Goal: Task Accomplishment & Management: Use online tool/utility

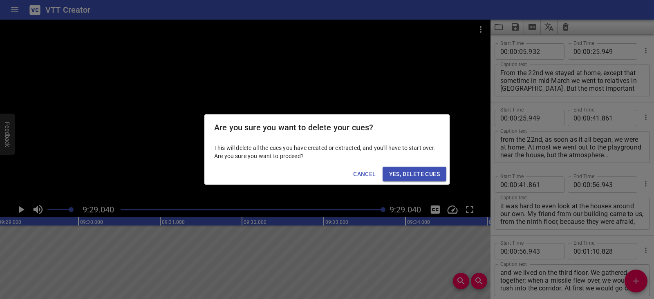
scroll to position [2040, 0]
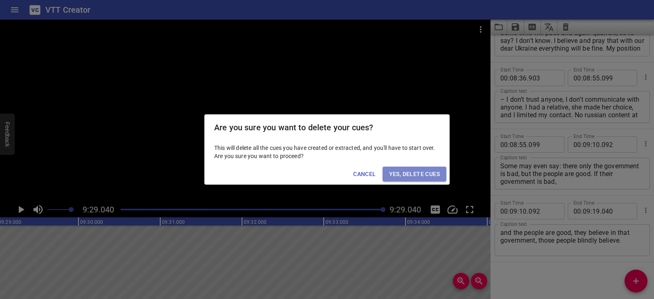
click at [429, 175] on span "Yes, Delete Cues" at bounding box center [414, 174] width 51 height 10
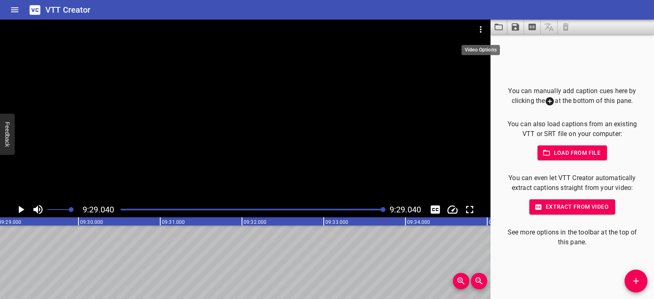
click at [476, 27] on icon "Video Options" at bounding box center [481, 30] width 10 height 10
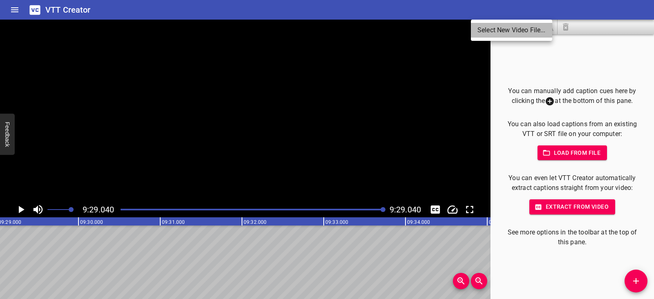
click at [476, 27] on li "Select New Video File..." at bounding box center [511, 30] width 81 height 15
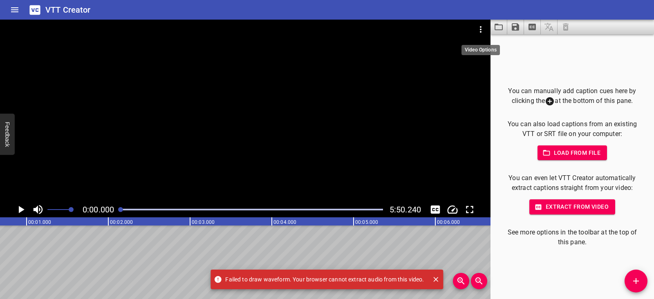
scroll to position [0, 0]
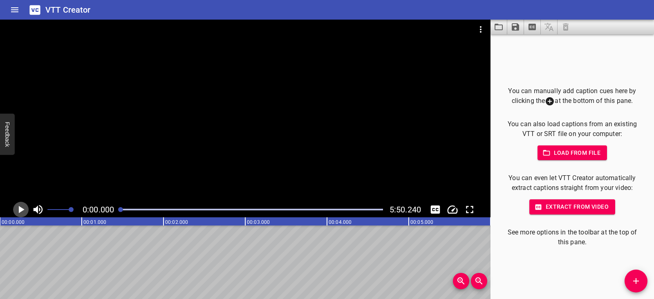
click at [20, 211] on icon "Play/Pause" at bounding box center [22, 209] width 6 height 7
click at [20, 211] on icon "Play/Pause" at bounding box center [21, 210] width 12 height 12
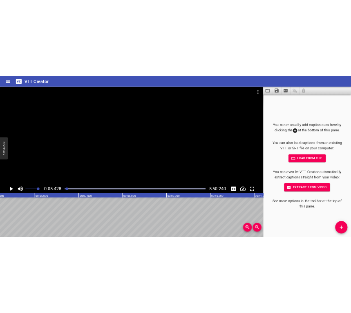
scroll to position [0, 444]
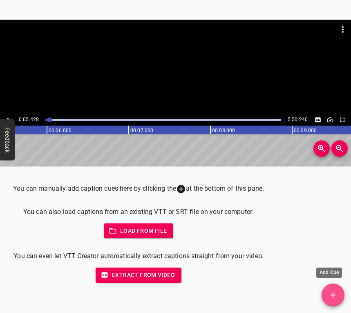
click at [337, 287] on button "Add Cue" at bounding box center [333, 294] width 23 height 23
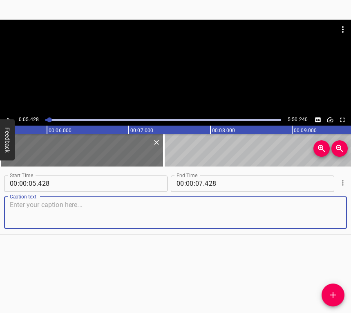
click at [20, 213] on textarea at bounding box center [176, 212] width 332 height 23
paste textarea "Scary… like for everyone, very scary, very sad. In general, violence – it is sa…"
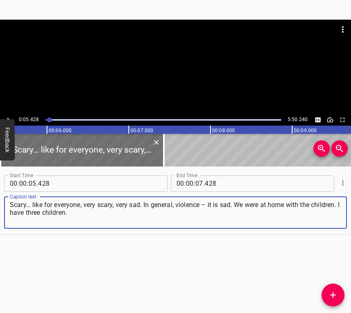
type textarea "Scary… like for everyone, very scary, very sad. In general, violence – it is sa…"
click at [7, 117] on icon "Play/Pause" at bounding box center [8, 119] width 7 height 7
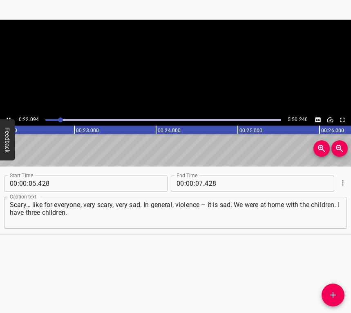
click at [7, 117] on icon "Play/Pause" at bounding box center [8, 119] width 7 height 7
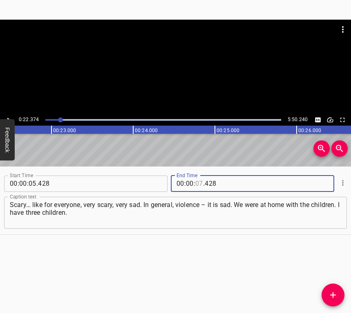
click at [198, 180] on input "number" at bounding box center [199, 183] width 8 height 16
type input "22"
type input "374"
click at [335, 291] on icon "Add Cue" at bounding box center [333, 295] width 10 height 10
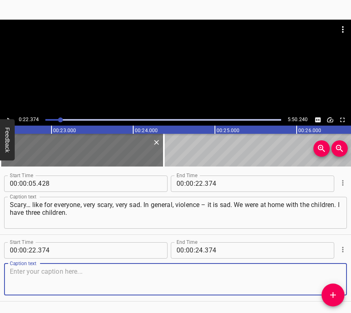
scroll to position [25, 0]
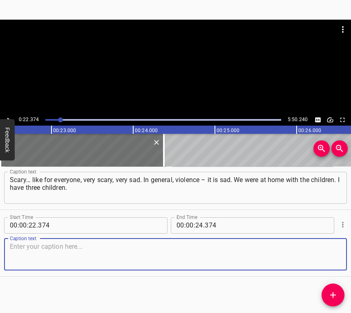
drag, startPoint x: 317, startPoint y: 253, endPoint x: 322, endPoint y: 249, distance: 5.8
click at [317, 251] on textarea at bounding box center [176, 253] width 332 height 23
click at [137, 259] on textarea at bounding box center [176, 253] width 332 height 23
paste textarea "My eldest daughter is married, she lived outside our apartment, and two small c…"
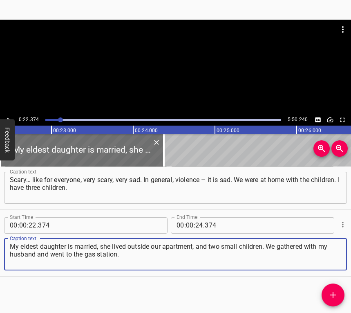
type textarea "My eldest daughter is married, she lived outside our apartment, and two small c…"
click at [10, 116] on icon "Play/Pause" at bounding box center [8, 119] width 7 height 7
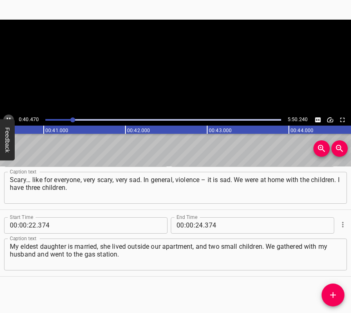
click at [9, 115] on button "Play/Pause" at bounding box center [8, 120] width 11 height 11
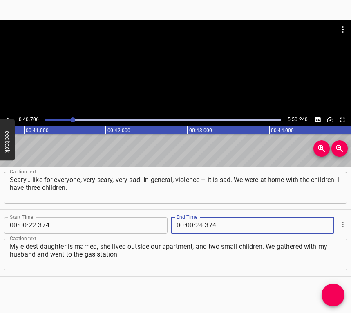
click at [198, 225] on input "number" at bounding box center [199, 225] width 8 height 16
type input "40"
type input "706"
click at [333, 296] on icon "Add Cue" at bounding box center [333, 295] width 10 height 10
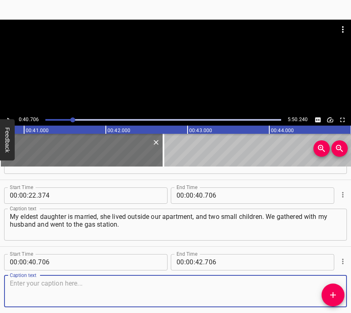
scroll to position [92, 0]
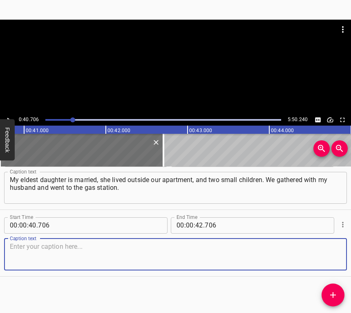
click at [327, 254] on textarea at bounding box center [176, 253] width 332 height 23
click at [77, 256] on textarea at bounding box center [176, 253] width 332 height 23
paste textarea "He went to the gas station, there was a very long line at the gas station. We w…"
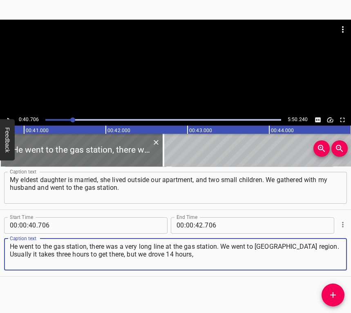
scroll to position [51, 0]
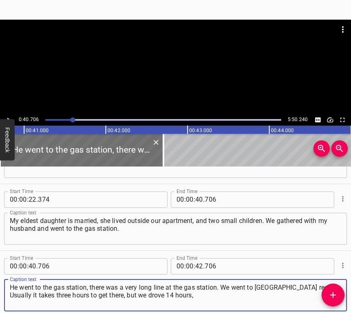
type textarea "He went to the gas station, there was a very long line at the gas station. We w…"
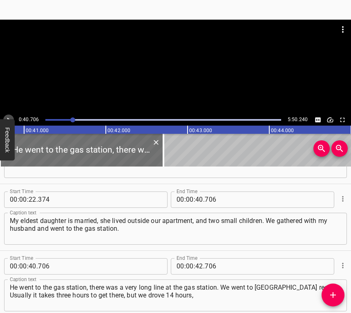
click at [7, 117] on icon "Play/Pause" at bounding box center [8, 119] width 7 height 7
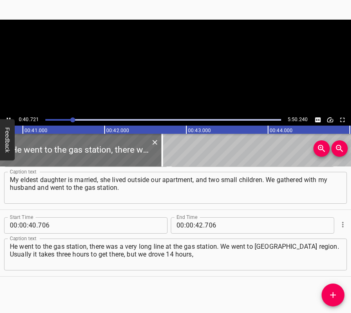
scroll to position [0, 3351]
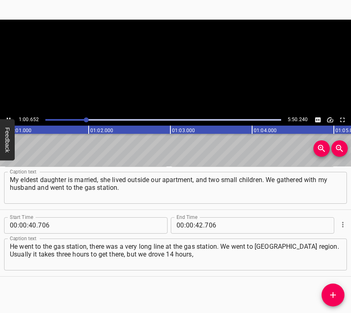
click at [7, 117] on icon "Play/Pause" at bounding box center [8, 119] width 7 height 7
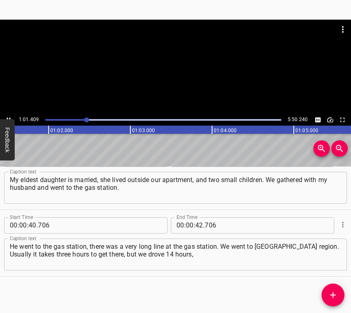
click at [7, 117] on icon "Play/Pause" at bounding box center [8, 119] width 7 height 7
click at [189, 221] on input "number" at bounding box center [190, 225] width 8 height 16
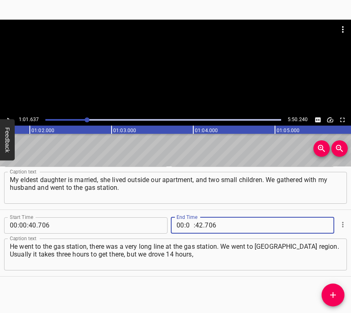
type input "01"
type input "637"
click at [331, 293] on icon "Add Cue" at bounding box center [333, 295] width 10 height 10
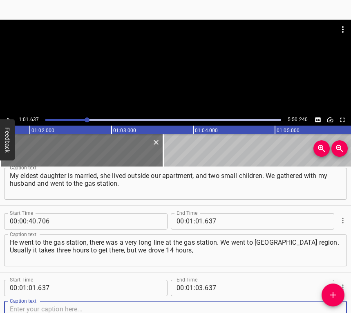
scroll to position [158, 0]
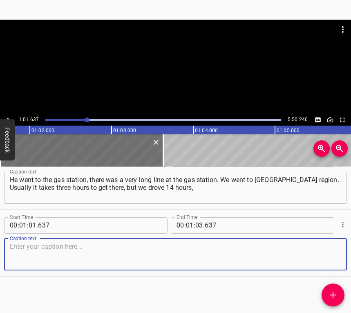
drag, startPoint x: 328, startPoint y: 251, endPoint x: 350, endPoint y: 246, distance: 23.0
click at [327, 251] on textarea at bounding box center [176, 253] width 332 height 23
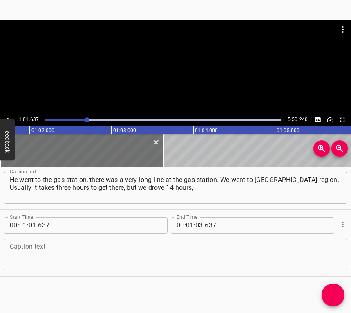
click at [99, 250] on textarea at bounding box center [176, 253] width 332 height 23
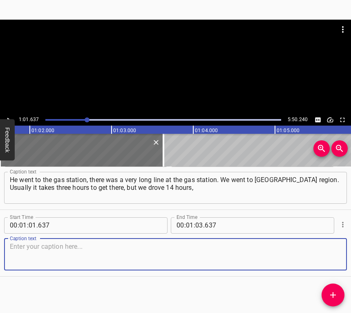
paste textarea "because there was a very long line of cars. It was very scary. The children wer…"
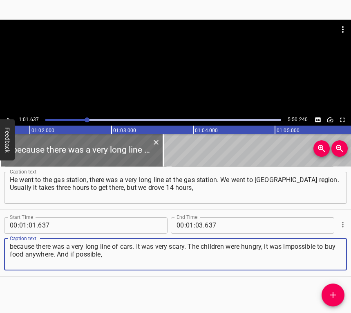
type textarea "because there was a very long line of cars. It was very scary. The children wer…"
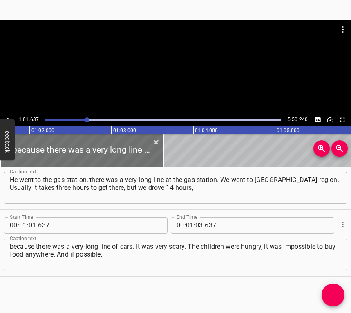
click at [6, 115] on div "1:01.637 5:50.240" at bounding box center [175, 73] width 351 height 106
click at [10, 117] on icon "Play/Pause" at bounding box center [8, 119] width 7 height 7
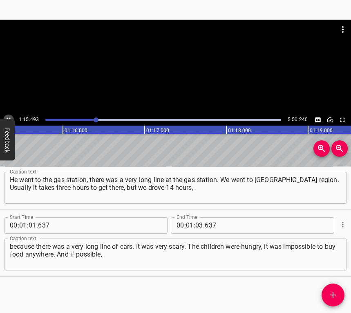
click at [7, 117] on icon "Play/Pause" at bounding box center [8, 119] width 7 height 7
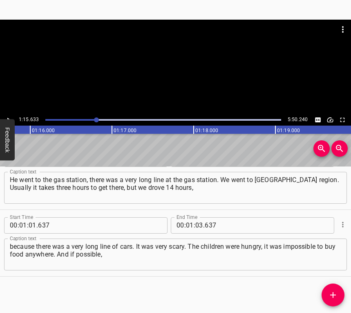
click at [7, 117] on icon "Play/Pause" at bounding box center [8, 119] width 7 height 7
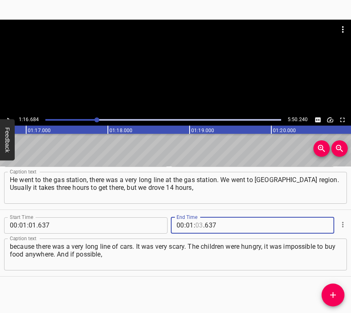
click at [196, 226] on input "number" at bounding box center [199, 225] width 8 height 16
type input "16"
type input "684"
click at [333, 294] on icon "Add Cue" at bounding box center [333, 295] width 6 height 6
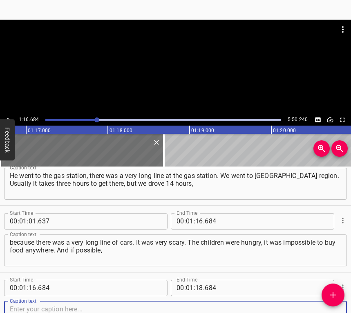
scroll to position [225, 0]
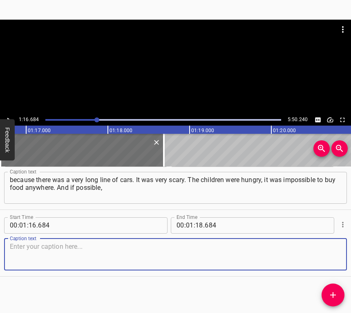
click at [329, 247] on textarea at bounding box center [176, 253] width 332 height 23
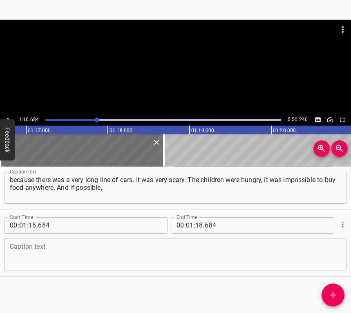
click at [75, 247] on textarea at bounding box center [176, 253] width 332 height 23
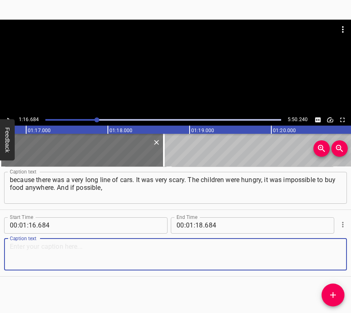
paste textarea "then the prices were terrible. The children stayed there with my husband, and I…"
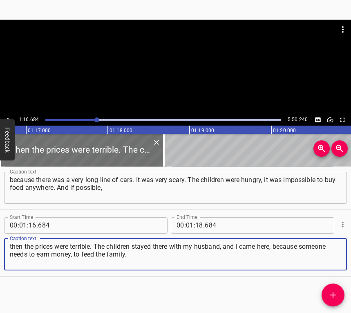
type textarea "then the prices were terrible. The children stayed there with my husband, and I…"
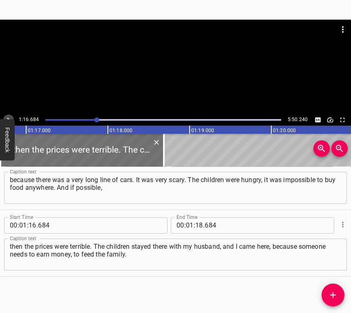
click at [9, 116] on icon "Play/Pause" at bounding box center [8, 119] width 7 height 7
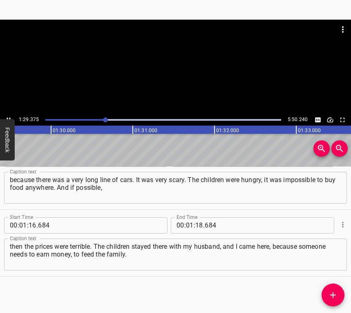
click at [7, 116] on icon "Play/Pause" at bounding box center [8, 119] width 7 height 7
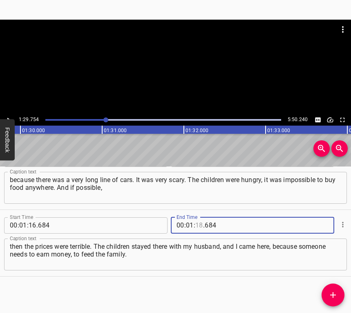
click at [198, 223] on input "number" at bounding box center [199, 225] width 8 height 16
type input "29"
type input "754"
click at [332, 295] on icon "Add Cue" at bounding box center [333, 295] width 6 height 6
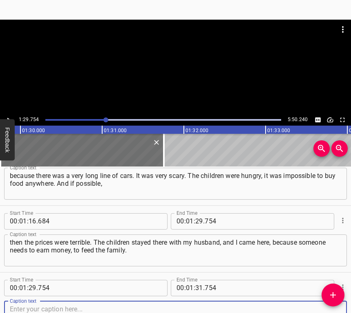
scroll to position [292, 0]
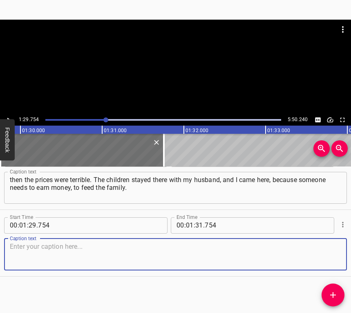
click at [324, 256] on textarea at bounding box center [176, 253] width 332 height 23
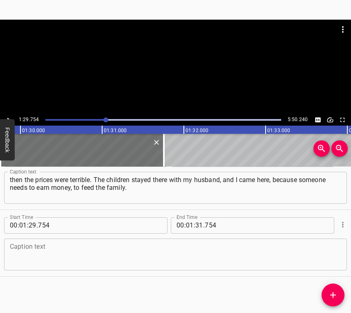
click at [103, 247] on textarea at bounding box center [176, 253] width 332 height 23
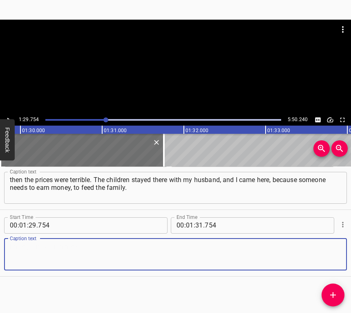
paste textarea "I work as a seller at the market. I stand at the stall. Missiles are flying, bu…"
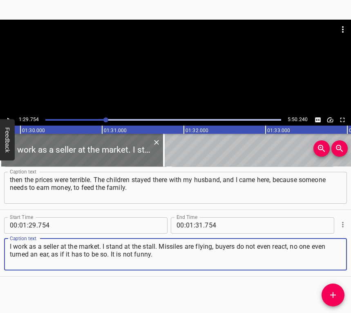
type textarea "I work as a seller at the market. I stand at the stall. Missiles are flying, bu…"
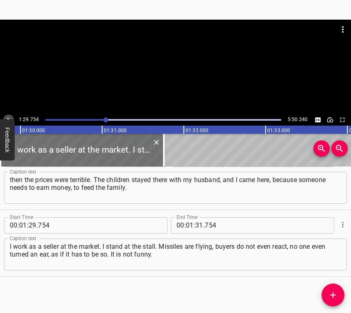
click at [9, 116] on icon "Play/Pause" at bounding box center [8, 119] width 7 height 7
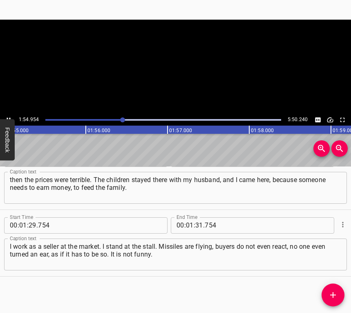
click at [8, 117] on icon "Play/Pause" at bounding box center [8, 119] width 7 height 7
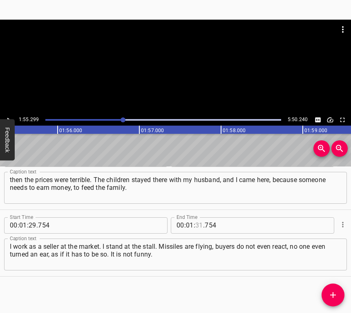
click at [195, 224] on input "number" at bounding box center [199, 225] width 8 height 16
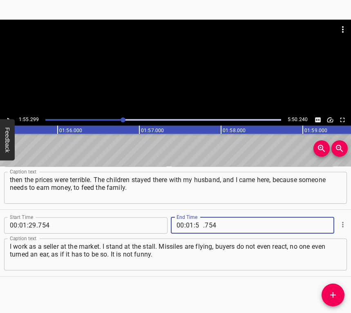
type input "55"
type input "299"
click at [329, 292] on icon "Add Cue" at bounding box center [333, 295] width 10 height 10
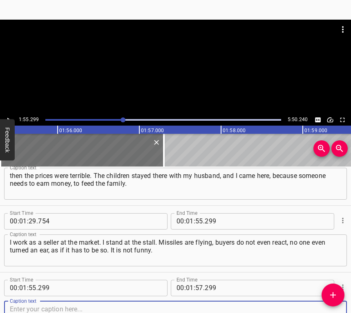
scroll to position [358, 0]
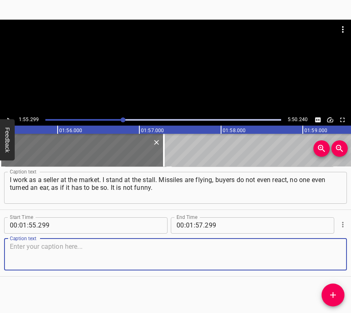
click at [333, 256] on textarea at bounding box center [176, 253] width 332 height 23
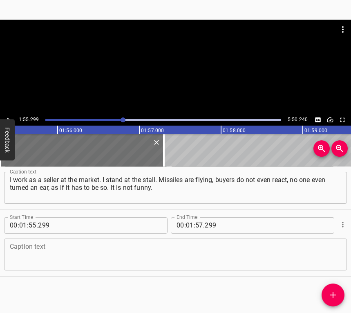
click at [96, 260] on textarea at bounding box center [176, 253] width 332 height 23
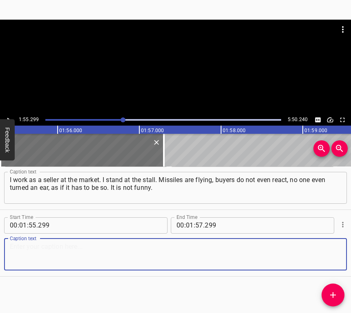
paste textarea "It is about life. It is very scary. I had to adapt, because small children, plu…"
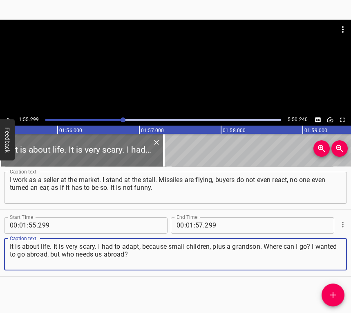
type textarea "It is about life. It is very scary. I had to adapt, because small children, plu…"
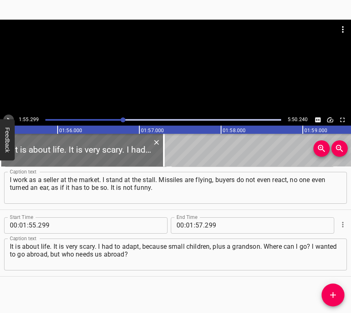
click at [9, 115] on button "Play/Pause" at bounding box center [8, 120] width 11 height 11
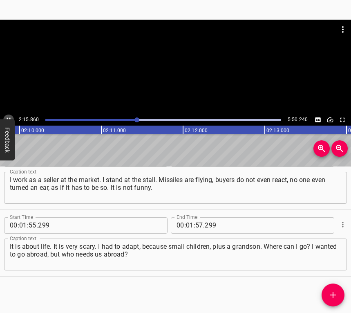
click at [6, 115] on button "Play/Pause" at bounding box center [8, 120] width 11 height 11
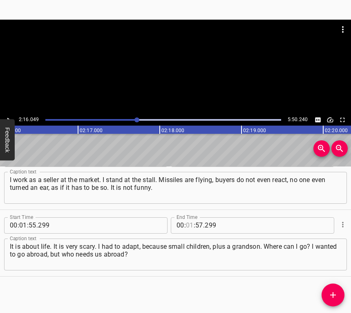
click at [186, 223] on input "number" at bounding box center [190, 225] width 8 height 16
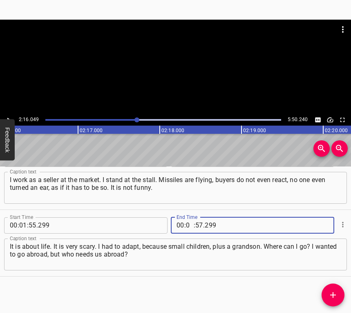
type input "02"
type input "16"
type input "049"
click at [333, 292] on icon "Add Cue" at bounding box center [333, 295] width 6 height 6
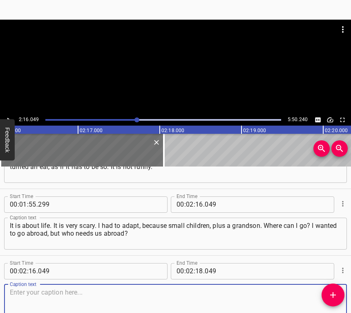
scroll to position [425, 0]
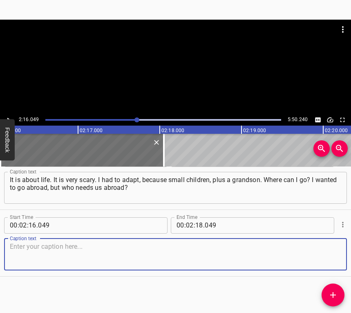
click at [326, 251] on textarea at bounding box center [176, 253] width 332 height 23
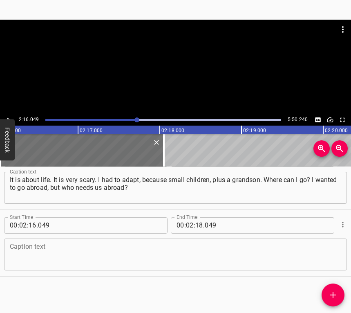
click at [43, 248] on textarea at bounding box center [176, 253] width 332 height 23
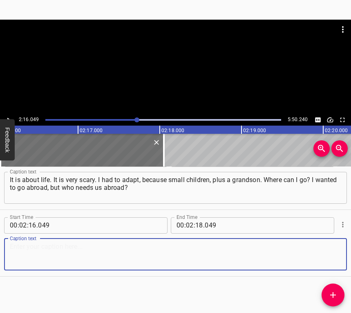
paste textarea "I live at [STREET_ADDRESS]. A missile hit us, and for two weeks there was no ga…"
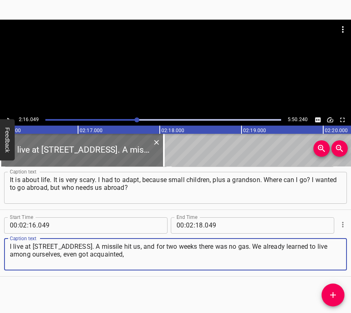
type textarea "I live at [STREET_ADDRESS]. A missile hit us, and for two weeks there was no ga…"
click at [7, 116] on icon "Play/Pause" at bounding box center [8, 119] width 7 height 7
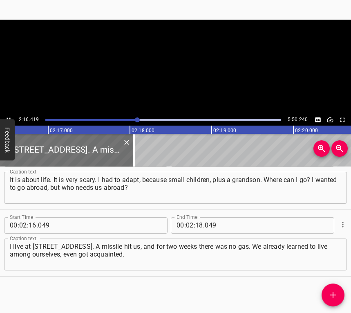
scroll to position [0, 11157]
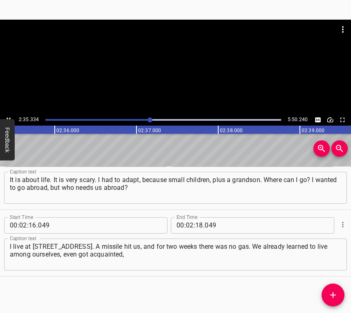
click at [9, 116] on icon "Play/Pause" at bounding box center [8, 119] width 7 height 7
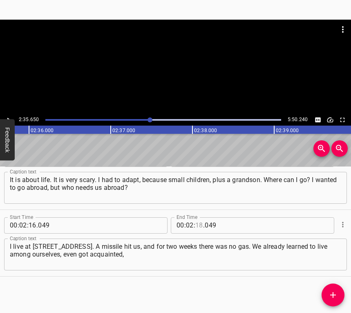
click at [195, 221] on input "number" at bounding box center [199, 225] width 8 height 16
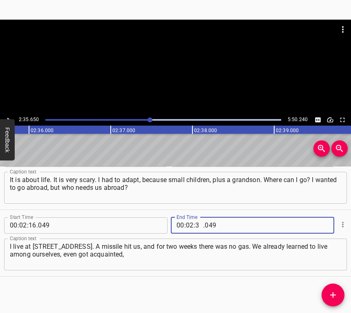
type input "35"
type input "650"
click at [332, 294] on icon "Add Cue" at bounding box center [333, 295] width 10 height 10
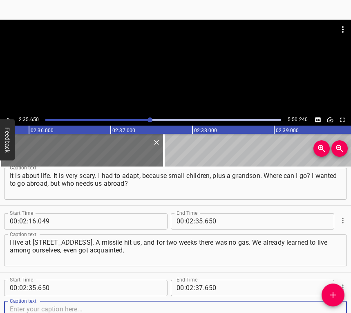
scroll to position [492, 0]
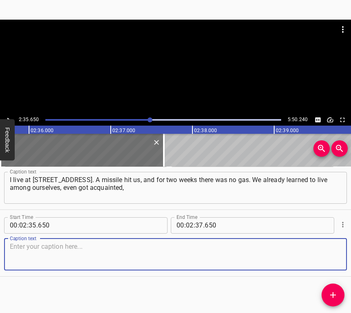
click at [323, 258] on textarea at bounding box center [176, 253] width 332 height 23
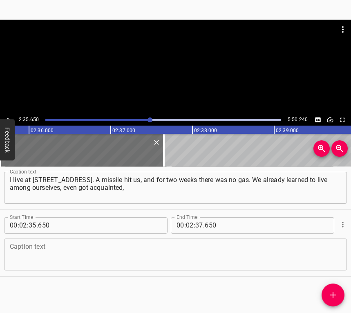
click at [77, 246] on textarea at bounding box center [176, 253] width 332 height 23
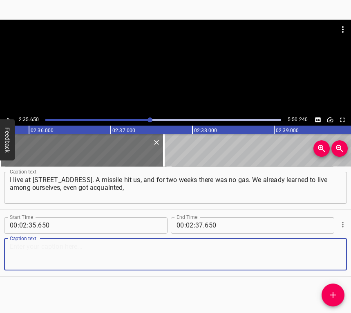
paste textarea "although we did not know who lived behind the wall. It was a fragment of a “[PE…"
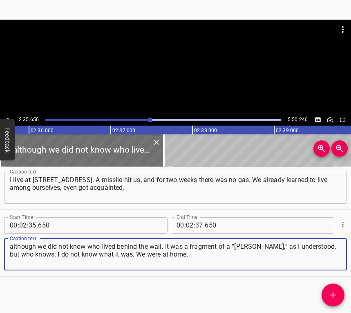
type textarea "although we did not know who lived behind the wall. It was a fragment of a “[PE…"
click at [10, 117] on icon "Play/Pause" at bounding box center [8, 119] width 7 height 7
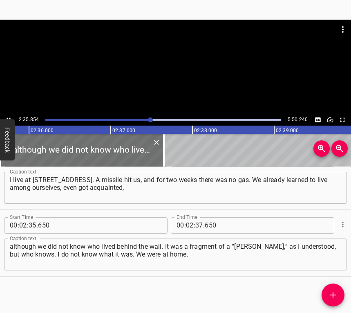
scroll to position [0, 12747]
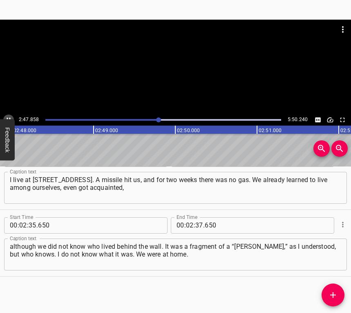
click at [8, 117] on icon "Play/Pause" at bounding box center [8, 119] width 7 height 7
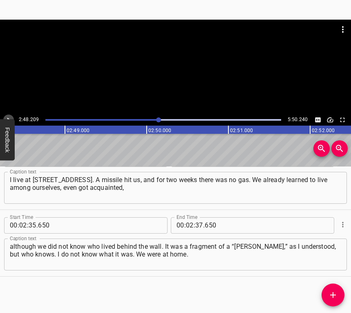
click at [8, 117] on icon "Play/Pause" at bounding box center [8, 119] width 7 height 7
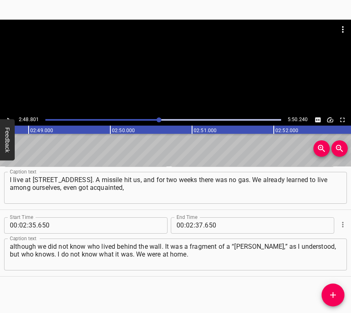
scroll to position [0, 13806]
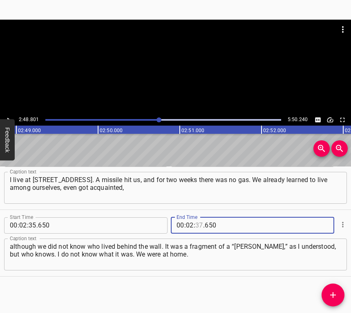
click at [196, 224] on input "number" at bounding box center [199, 225] width 8 height 16
type input "48"
type input "801"
click at [334, 294] on icon "Add Cue" at bounding box center [333, 295] width 6 height 6
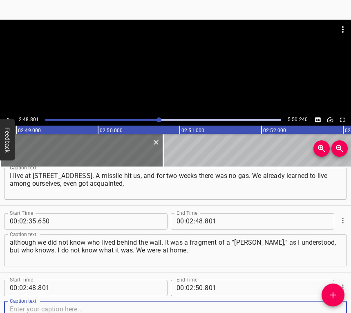
scroll to position [558, 0]
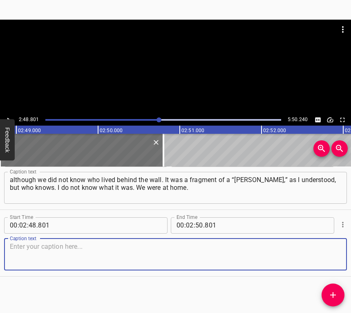
click at [323, 254] on textarea at bounding box center [176, 253] width 332 height 23
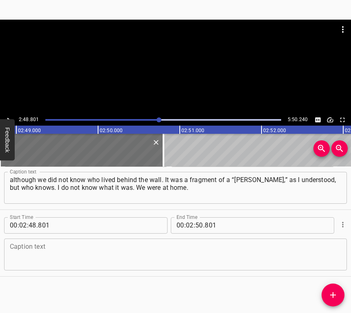
click at [53, 249] on textarea at bounding box center [176, 253] width 332 height 23
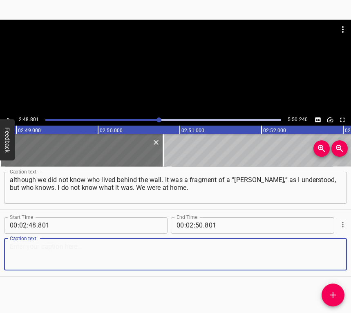
paste textarea "Now when there is an alert or night strikes, we have a team of men from our bui…"
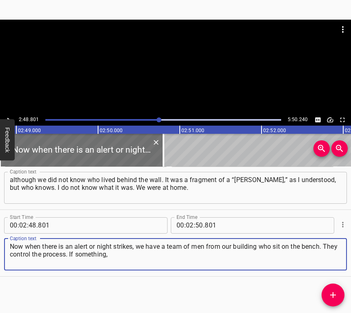
type textarea "Now when there is an alert or night strikes, we have a team of men from our bui…"
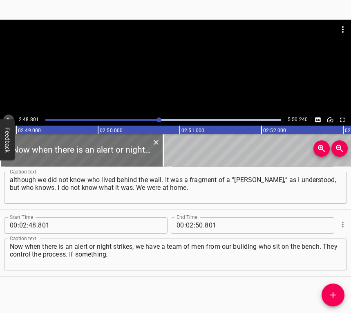
click at [7, 116] on icon "Play/Pause" at bounding box center [8, 119] width 7 height 7
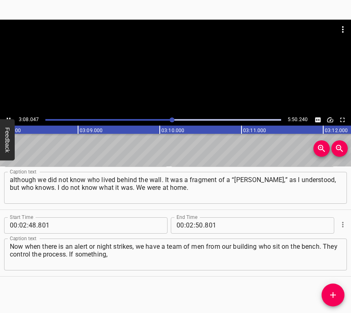
click at [7, 116] on icon "Play/Pause" at bounding box center [8, 119] width 7 height 7
click at [8, 118] on icon "Play/Pause" at bounding box center [8, 119] width 3 height 4
click at [8, 118] on icon "Play/Pause" at bounding box center [8, 119] width 7 height 7
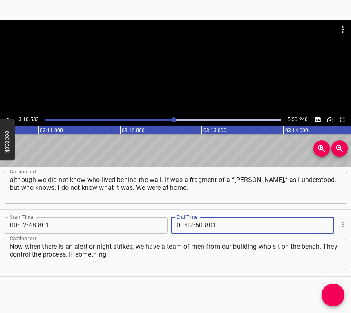
click at [186, 222] on input "number" at bounding box center [190, 225] width 8 height 16
type input "03"
type input "10"
type input "533"
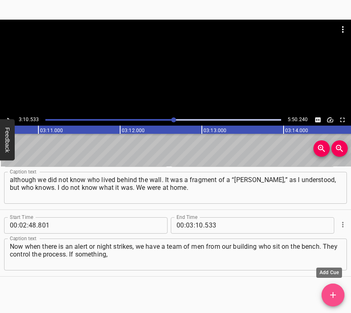
click at [332, 292] on icon "Add Cue" at bounding box center [333, 295] width 10 height 10
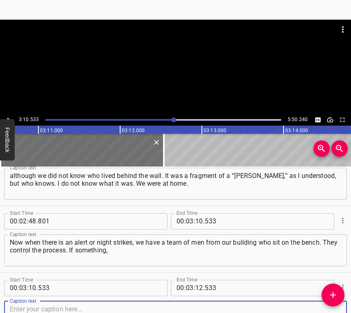
scroll to position [625, 0]
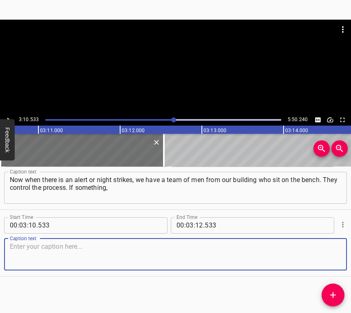
drag, startPoint x: 324, startPoint y: 255, endPoint x: 349, endPoint y: 245, distance: 27.5
click at [326, 254] on textarea at bounding box center [176, 253] width 332 height 23
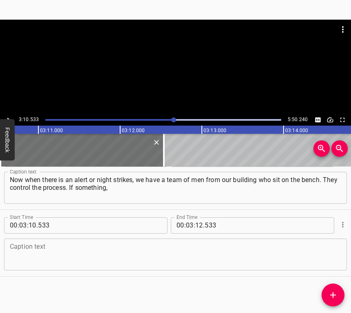
click at [66, 248] on textarea at bounding box center [176, 253] width 332 height 23
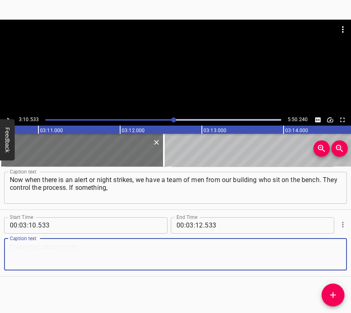
paste textarea "[DEMOGRAPHIC_DATA] forbid, hits, they will be ready, because to wait for our se…"
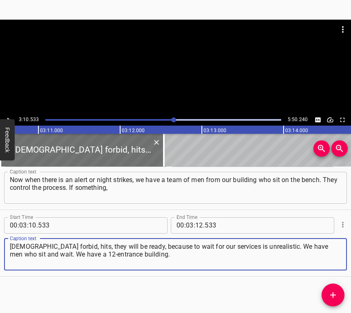
type textarea "[DEMOGRAPHIC_DATA] forbid, hits, they will be ready, because to wait for our se…"
click at [8, 118] on icon "Play/Pause" at bounding box center [8, 119] width 7 height 7
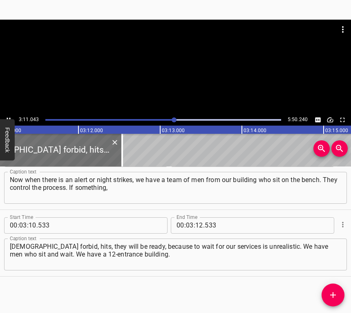
scroll to position [0, 15646]
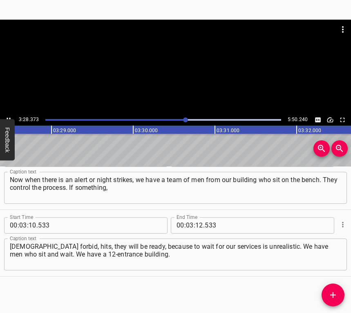
click at [7, 117] on icon "Play/Pause" at bounding box center [8, 119] width 7 height 7
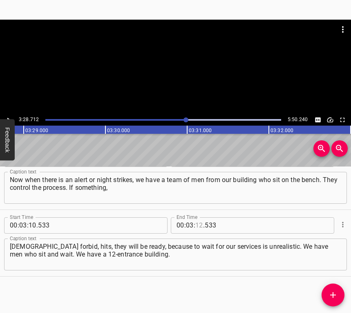
click at [197, 222] on input "number" at bounding box center [199, 225] width 8 height 16
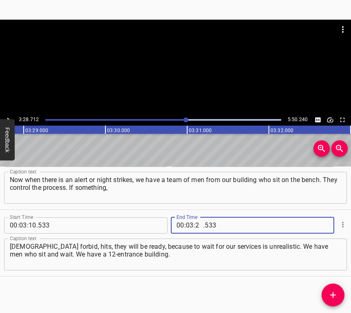
type input "28"
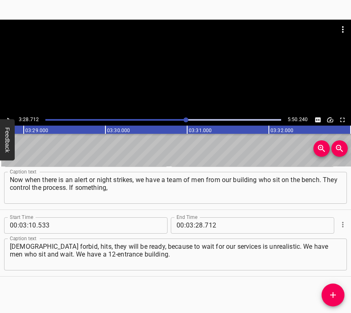
type input "712"
click at [331, 296] on icon "Add Cue" at bounding box center [333, 295] width 10 height 10
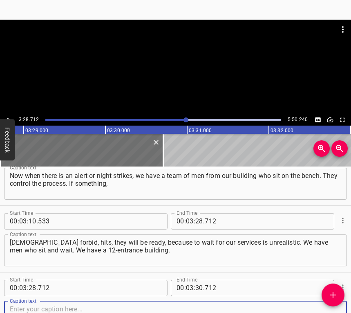
scroll to position [692, 0]
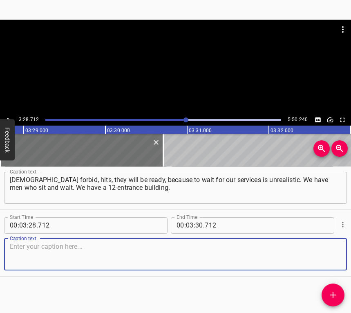
drag, startPoint x: 322, startPoint y: 255, endPoint x: 332, endPoint y: 247, distance: 12.5
click at [322, 254] on textarea at bounding box center [176, 253] width 332 height 23
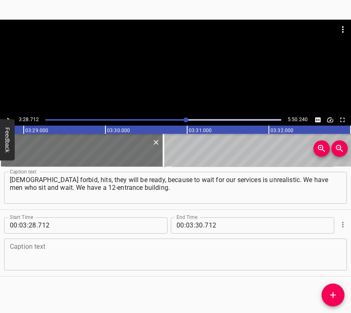
click at [33, 250] on textarea at bounding box center [176, 253] width 332 height 23
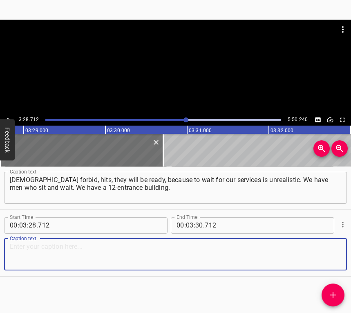
paste textarea "There was a hit in the 7th entrance. Thank God, everything is fine. There a mot…"
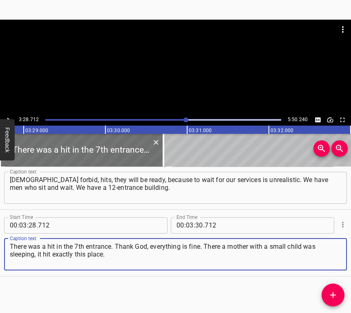
type textarea "There was a hit in the 7th entrance. Thank God, everything is fine. There a mot…"
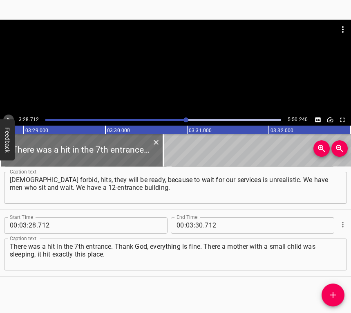
click at [9, 115] on button "Play/Pause" at bounding box center [8, 120] width 11 height 11
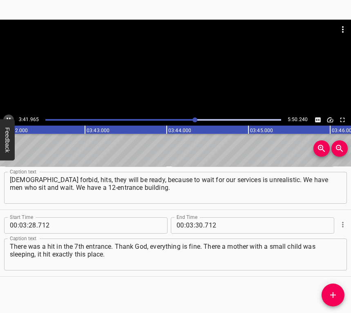
click at [9, 115] on button "Play/Pause" at bounding box center [8, 120] width 11 height 11
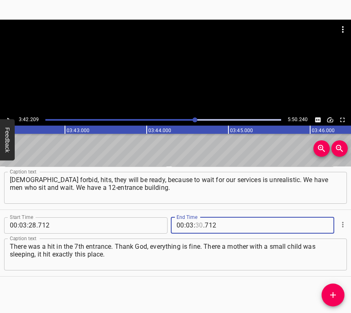
click at [195, 223] on input "number" at bounding box center [199, 225] width 8 height 16
type input "42"
type input "209"
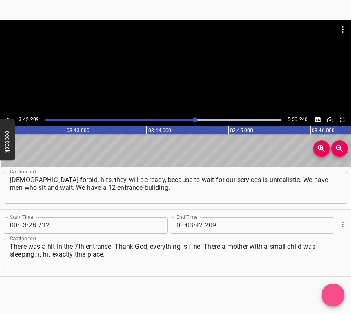
click at [337, 294] on icon "Add Cue" at bounding box center [333, 295] width 10 height 10
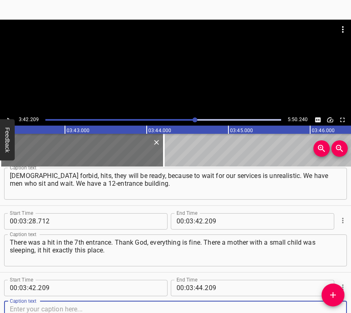
scroll to position [758, 0]
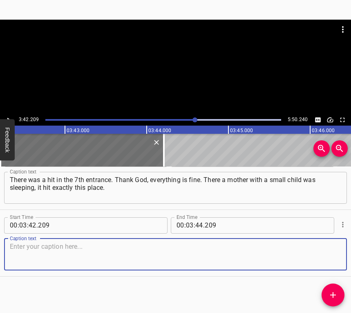
click at [327, 253] on textarea at bounding box center [176, 253] width 332 height 23
click at [39, 249] on textarea at bounding box center [176, 253] width 332 height 23
paste textarea "The men managed to pull this mother with the small child out. If we had waited …"
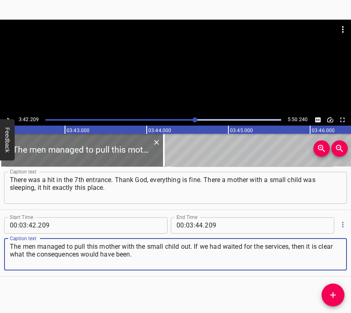
type textarea "The men managed to pull this mother with the small child out. If we had waited …"
click at [9, 117] on icon "Play/Pause" at bounding box center [8, 119] width 7 height 7
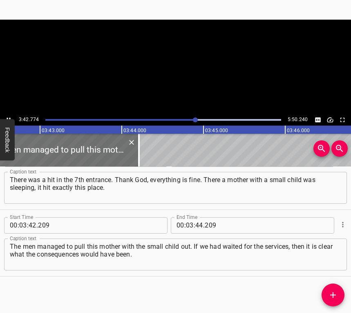
scroll to position [0, 18220]
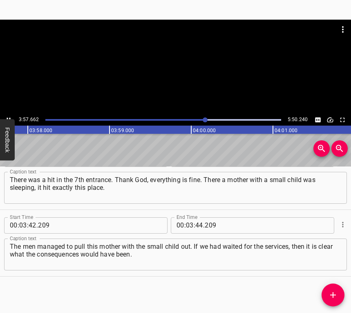
click at [6, 116] on icon "Play/Pause" at bounding box center [8, 119] width 7 height 7
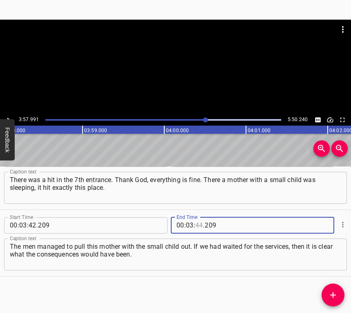
click at [198, 221] on input "number" at bounding box center [199, 225] width 8 height 16
type input "57"
type input "991"
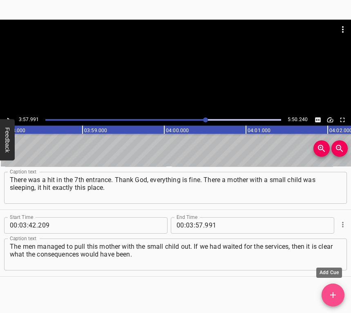
click at [337, 290] on icon "Add Cue" at bounding box center [333, 295] width 10 height 10
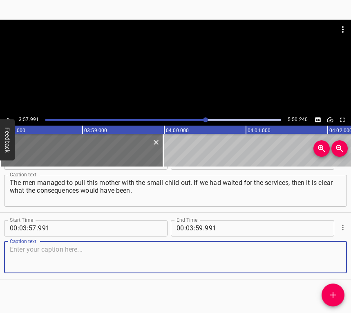
scroll to position [825, 0]
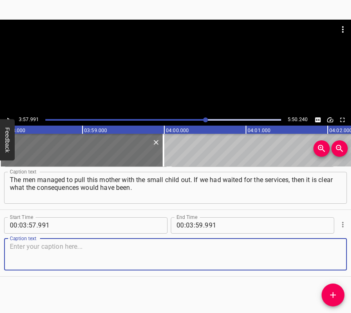
click at [314, 250] on textarea at bounding box center [176, 253] width 332 height 23
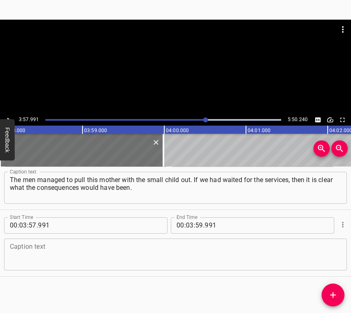
click at [47, 249] on textarea at bounding box center [176, 253] width 332 height 23
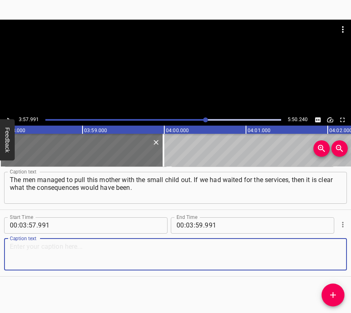
paste textarea "After this, only when there is an alert in the evening or at night – they go ou…"
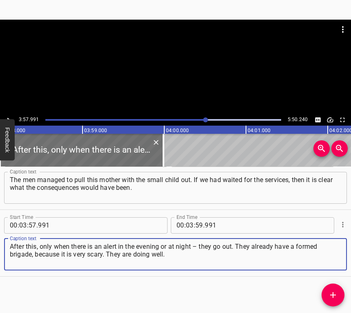
type textarea "After this, only when there is an alert in the evening or at night – they go ou…"
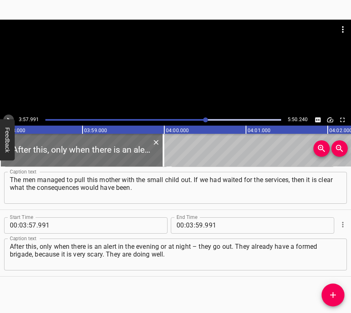
click at [9, 115] on button "Play/Pause" at bounding box center [8, 120] width 11 height 11
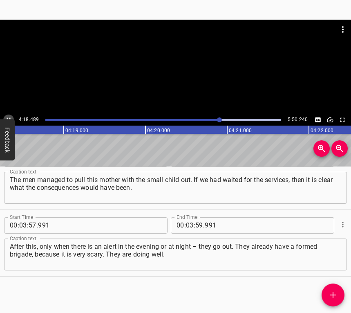
click at [7, 117] on icon "Play/Pause" at bounding box center [8, 119] width 7 height 7
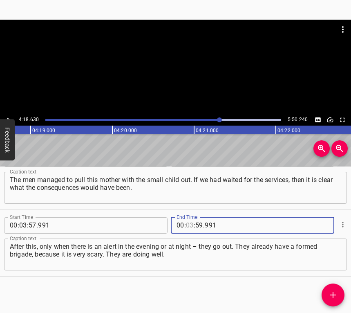
click at [186, 228] on input "number" at bounding box center [190, 225] width 8 height 16
type input "04"
type input "18"
type input "630"
click at [337, 292] on icon "Add Cue" at bounding box center [333, 295] width 10 height 10
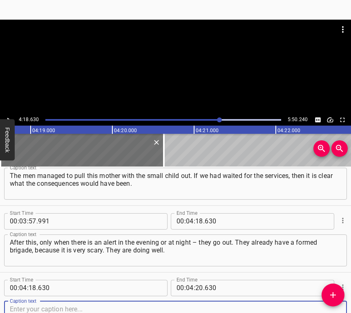
scroll to position [891, 0]
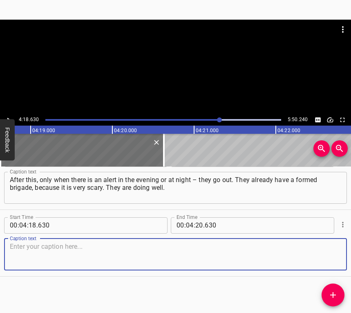
click at [333, 249] on textarea at bounding box center [176, 253] width 332 height 23
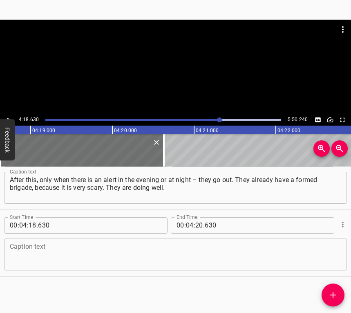
click at [43, 254] on textarea at bounding box center [176, 253] width 332 height 23
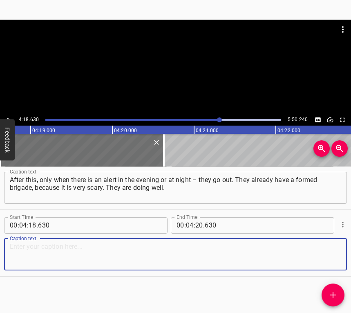
paste textarea "I was going to work, I called, and they did not answer me. You see, a missile h…"
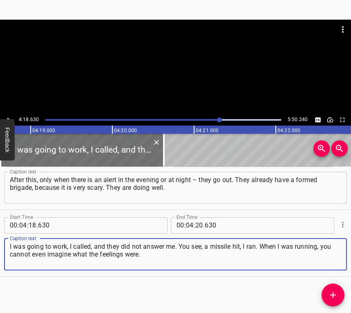
type textarea "I was going to work, I called, and they did not answer me. You see, a missile h…"
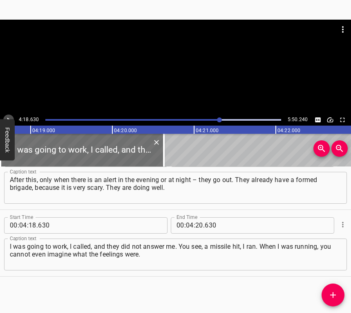
click at [9, 117] on icon "Play/Pause" at bounding box center [8, 119] width 7 height 7
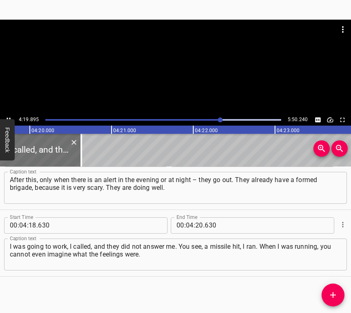
scroll to position [0, 21256]
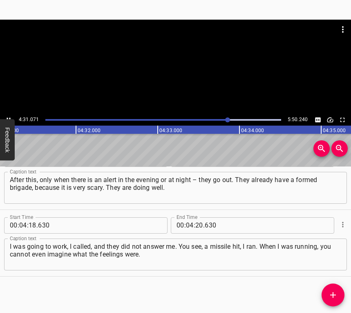
click at [8, 117] on icon "Play/Pause" at bounding box center [8, 119] width 7 height 7
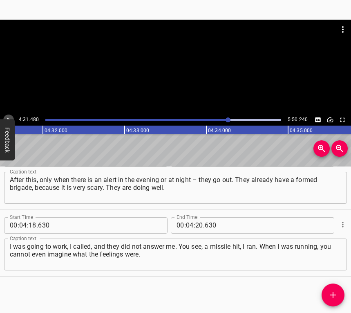
click at [8, 117] on icon "Play/Pause" at bounding box center [8, 119] width 7 height 7
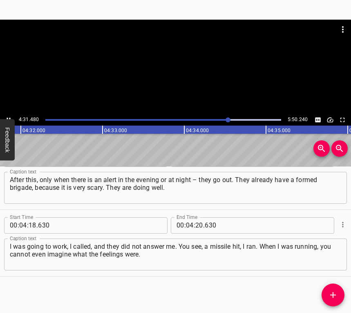
click at [8, 117] on icon "Play/Pause" at bounding box center [8, 119] width 7 height 7
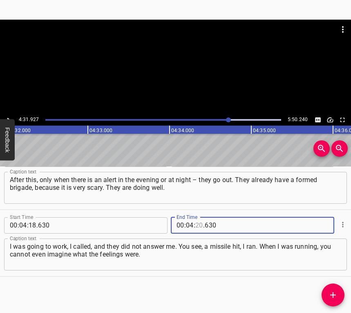
click at [198, 223] on input "number" at bounding box center [199, 225] width 8 height 16
type input "31"
type input "927"
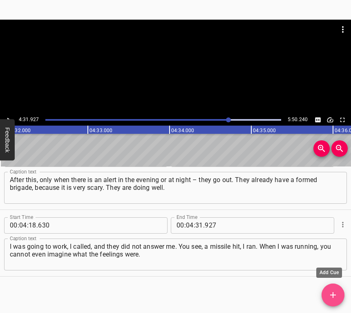
click at [335, 290] on icon "Add Cue" at bounding box center [333, 295] width 10 height 10
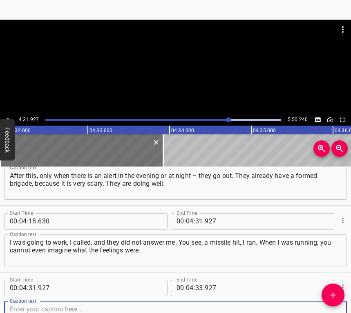
scroll to position [958, 0]
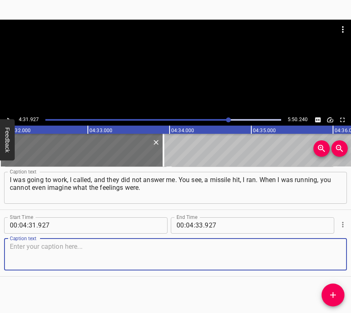
click at [323, 257] on textarea at bounding box center [176, 253] width 332 height 23
click at [40, 251] on textarea at bounding box center [176, 253] width 332 height 23
paste textarea "I probably had three heart attacks. I look – with my family everything is, than…"
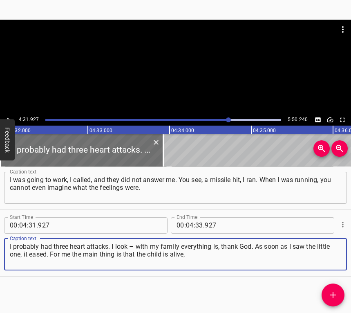
type textarea "I probably had three heart attacks. I look – with my family everything is, than…"
click at [7, 117] on icon "Play/Pause" at bounding box center [8, 119] width 7 height 7
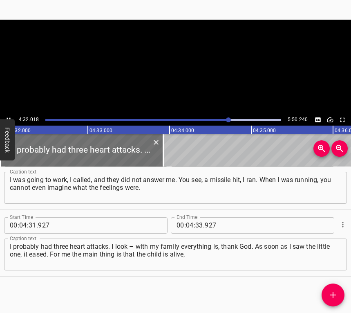
scroll to position [0, 22247]
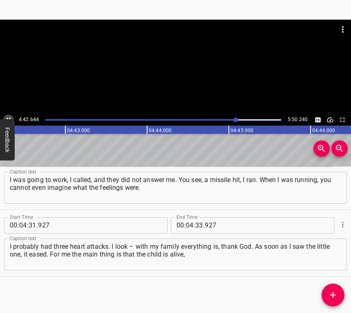
click at [6, 116] on icon "Play/Pause" at bounding box center [8, 119] width 7 height 7
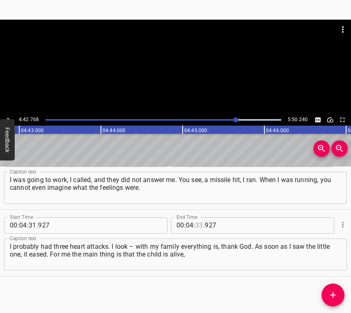
click at [198, 223] on input "number" at bounding box center [199, 225] width 8 height 16
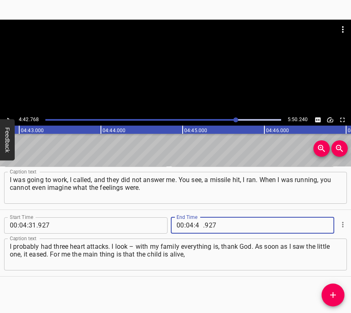
type input "42"
type input "768"
click at [338, 293] on span "Add Cue" at bounding box center [333, 295] width 23 height 10
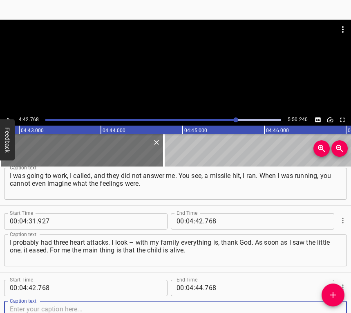
scroll to position [1025, 0]
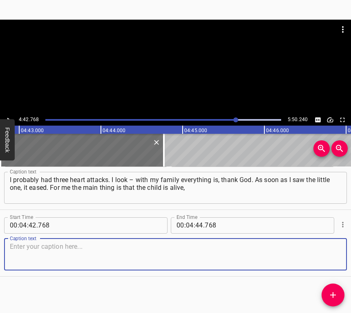
click at [328, 253] on textarea at bounding box center [176, 253] width 332 height 23
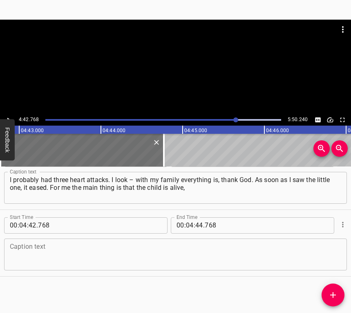
click at [27, 254] on textarea at bounding box center [176, 253] width 332 height 23
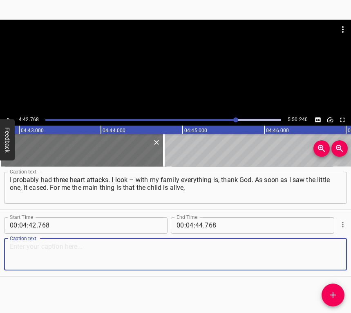
paste textarea "the rest will be earned, bought. The main thing is that everyone is alive. When…"
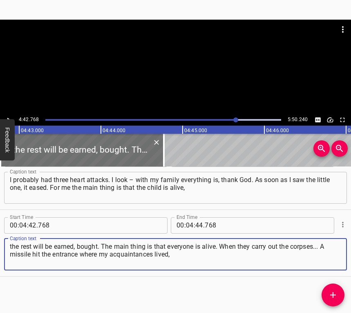
type textarea "the rest will be earned, bought. The main thing is that everyone is alive. When…"
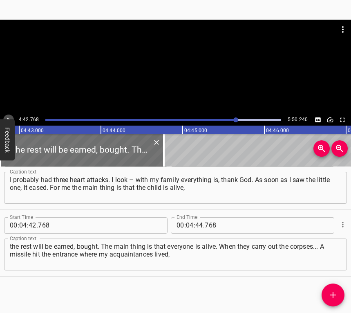
click at [11, 115] on button "Play/Pause" at bounding box center [8, 120] width 11 height 11
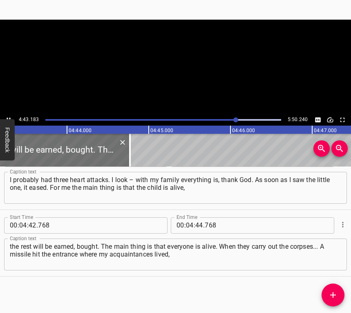
scroll to position [0, 23182]
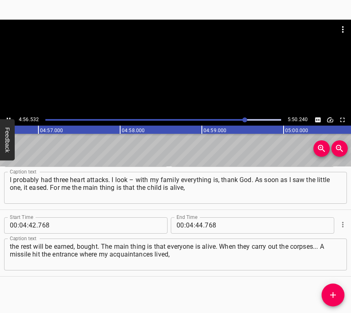
click at [9, 115] on button "Play/Pause" at bounding box center [8, 120] width 11 height 11
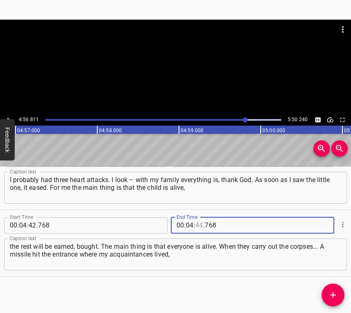
click at [198, 224] on input "number" at bounding box center [199, 225] width 8 height 16
type input "56"
type input "811"
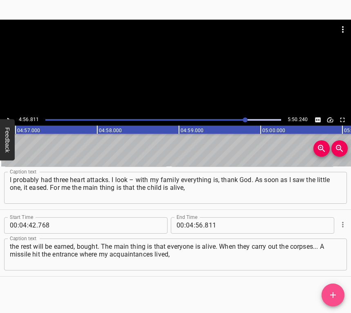
click at [336, 294] on icon "Add Cue" at bounding box center [333, 295] width 10 height 10
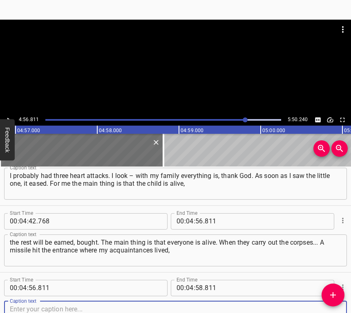
scroll to position [1091, 0]
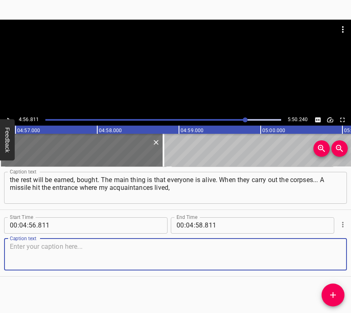
click at [326, 257] on textarea at bounding box center [176, 253] width 332 height 23
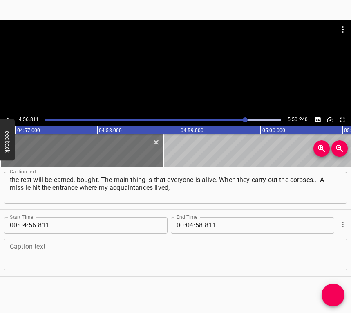
click at [43, 255] on textarea at bounding box center [176, 253] width 332 height 23
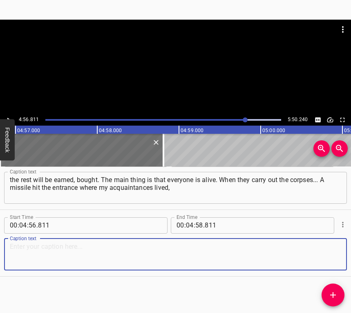
paste textarea "and at least six people are gone. One family is completely gone – the mother wi…"
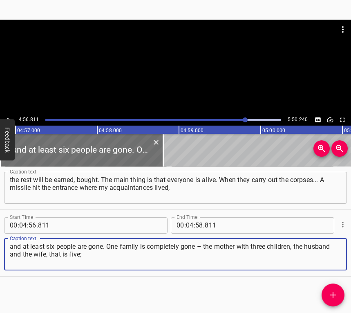
type textarea "and at least six people are gone. One family is completely gone – the mother wi…"
click at [9, 117] on icon "Play/Pause" at bounding box center [8, 119] width 7 height 7
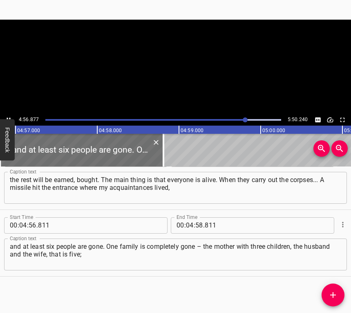
scroll to position [0, 24280]
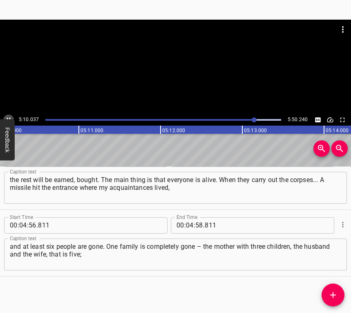
click at [6, 117] on icon "Play/Pause" at bounding box center [8, 119] width 7 height 7
click at [6, 119] on icon "Play/Pause" at bounding box center [8, 119] width 7 height 7
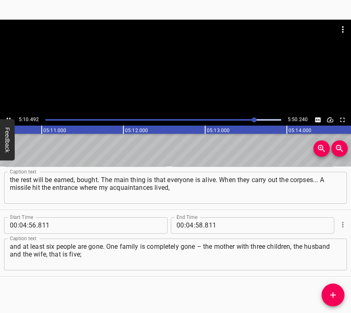
click at [6, 119] on icon "Play/Pause" at bounding box center [8, 119] width 7 height 7
click at [186, 221] on input "number" at bounding box center [190, 225] width 8 height 16
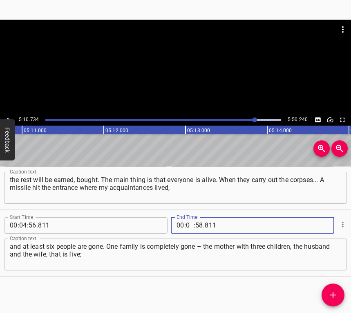
type input "05"
type input "10"
type input "734"
click at [337, 292] on icon "Add Cue" at bounding box center [333, 295] width 10 height 10
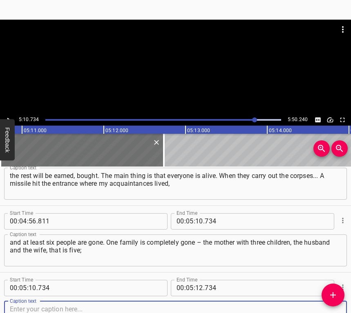
scroll to position [1158, 0]
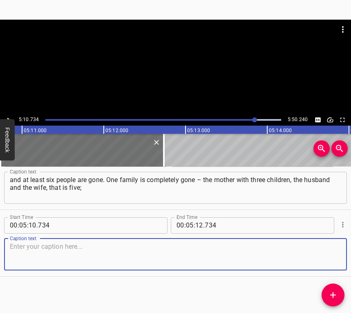
drag, startPoint x: 329, startPoint y: 256, endPoint x: 338, endPoint y: 254, distance: 9.2
click at [330, 256] on textarea at bounding box center [176, 253] width 332 height 23
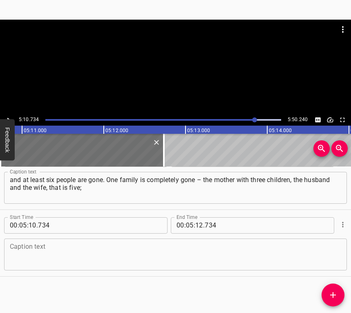
click at [81, 254] on textarea at bounding box center [176, 253] width 332 height 23
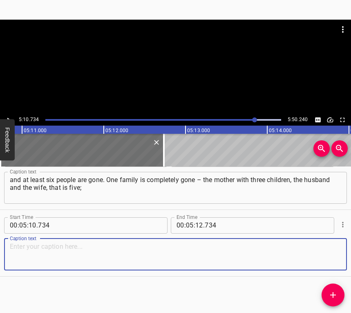
paste textarea "and also the neighbor upstairs – that is six. This is only what I know. This fa…"
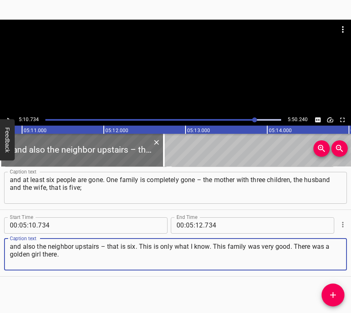
type textarea "and also the neighbor upstairs – that is six. This is only what I know. This fa…"
click at [8, 115] on button "Play/Pause" at bounding box center [8, 120] width 11 height 11
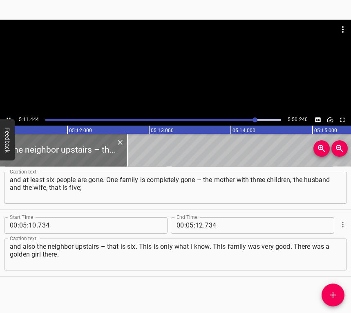
scroll to position [0, 25472]
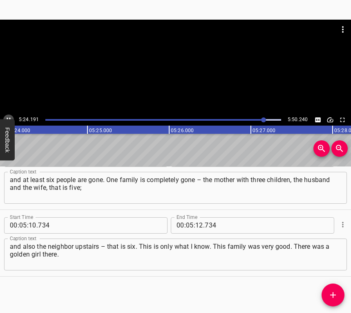
click at [7, 118] on icon "Play/Pause" at bounding box center [9, 119] width 4 height 4
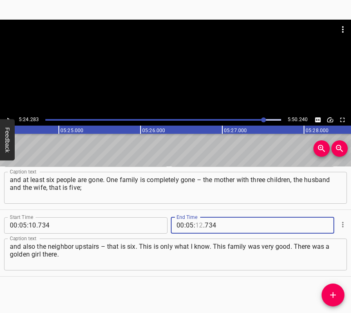
click at [195, 222] on input "number" at bounding box center [199, 225] width 8 height 16
type input "24"
type input "283"
click at [333, 291] on icon "Add Cue" at bounding box center [333, 295] width 10 height 10
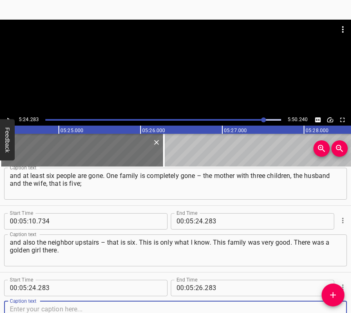
scroll to position [1225, 0]
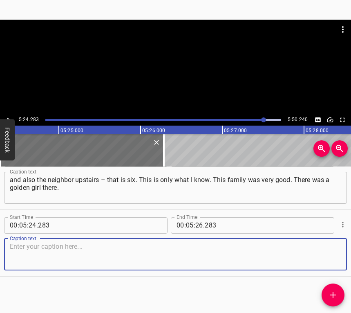
click at [334, 249] on textarea at bounding box center [176, 253] width 332 height 23
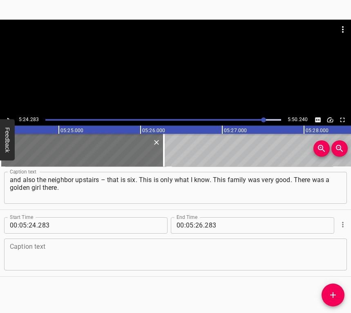
drag, startPoint x: 14, startPoint y: 250, endPoint x: 21, endPoint y: 247, distance: 7.8
click at [21, 248] on textarea at bounding box center [176, 253] width 332 height 23
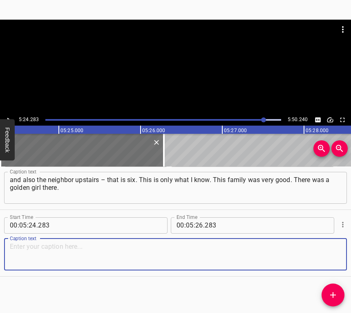
paste textarea "I try to hold on, you see. My grandson is my inspiration, my sunshine, the main…"
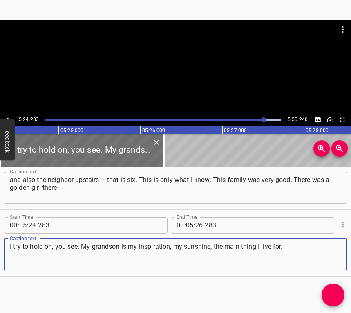
type textarea "I try to hold on, you see. My grandson is my inspiration, my sunshine, the main…"
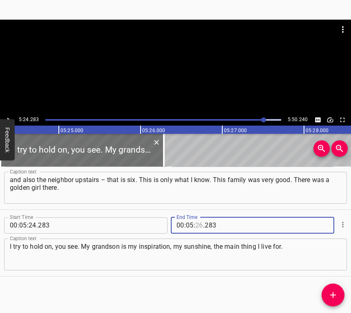
click at [199, 220] on input "number" at bounding box center [199, 225] width 8 height 16
type input "40"
type input "240"
click at [9, 117] on icon "Play/Pause" at bounding box center [8, 119] width 7 height 7
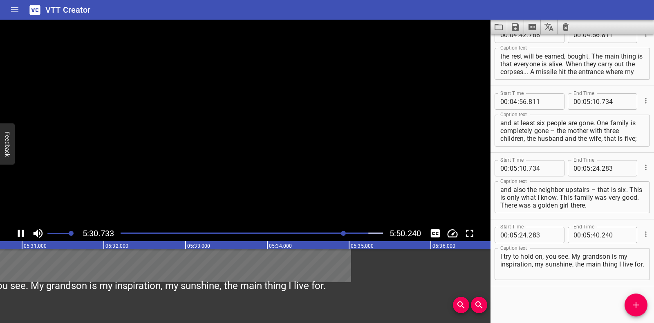
scroll to position [1083, 0]
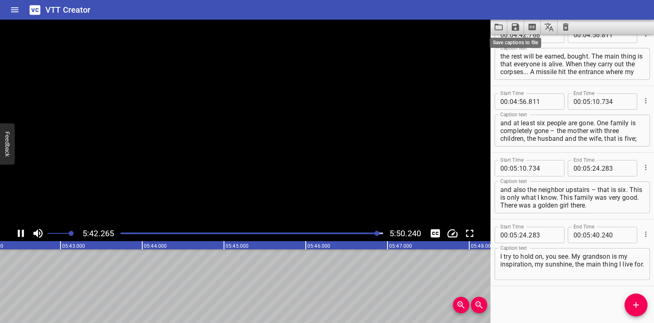
click at [517, 27] on icon "Save captions to file" at bounding box center [515, 26] width 7 height 7
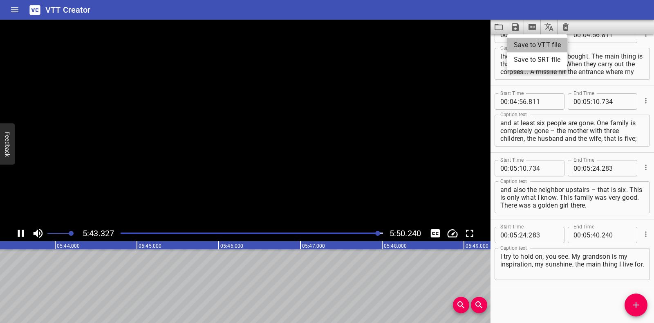
click at [522, 43] on li "Save to VTT file" at bounding box center [537, 45] width 60 height 15
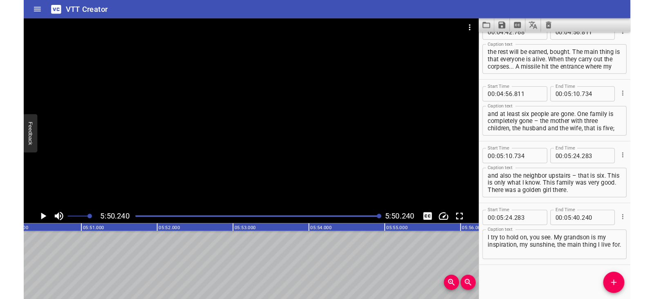
scroll to position [1107, 0]
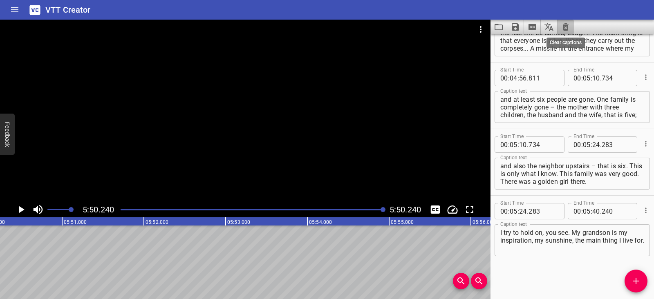
click at [567, 22] on icon "Clear captions" at bounding box center [566, 27] width 10 height 10
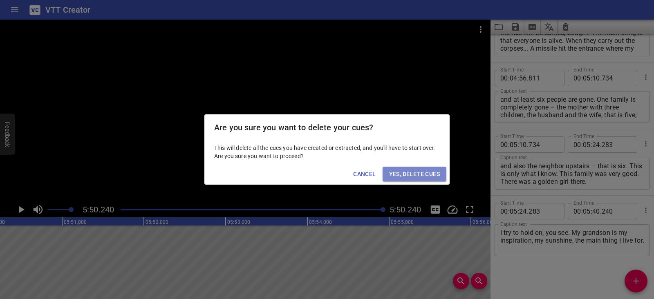
click at [434, 171] on span "Yes, Delete Cues" at bounding box center [414, 174] width 51 height 10
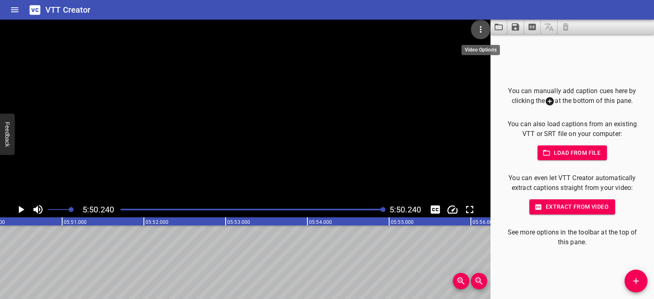
click at [479, 29] on icon "Video Options" at bounding box center [481, 30] width 10 height 10
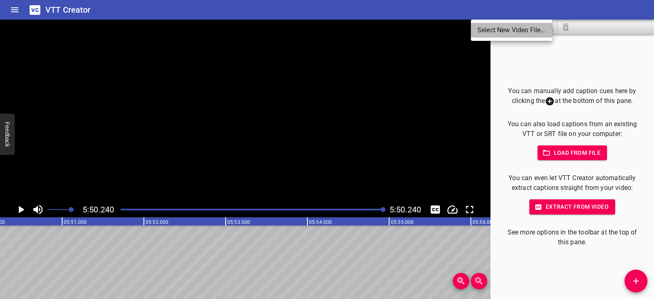
click at [479, 30] on li "Select New Video File..." at bounding box center [511, 30] width 81 height 15
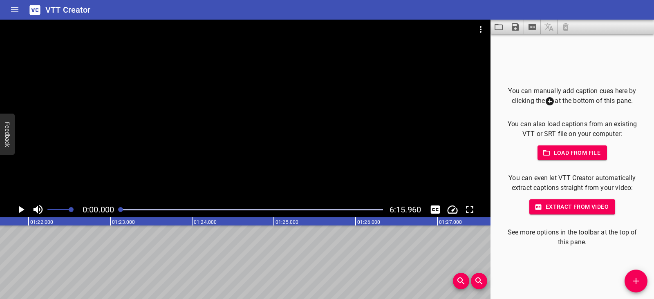
scroll to position [0, 0]
click at [21, 209] on icon "Play/Pause" at bounding box center [22, 209] width 6 height 7
click at [19, 206] on icon "Play/Pause" at bounding box center [21, 210] width 12 height 12
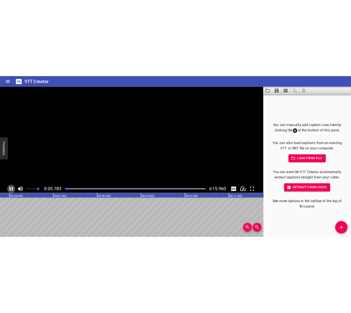
scroll to position [0, 489]
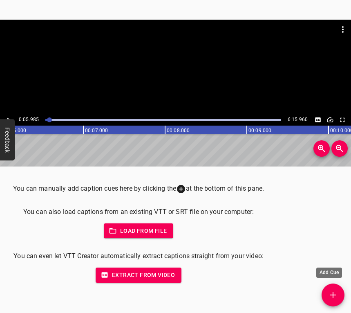
click at [337, 290] on button "Add Cue" at bounding box center [333, 294] width 23 height 23
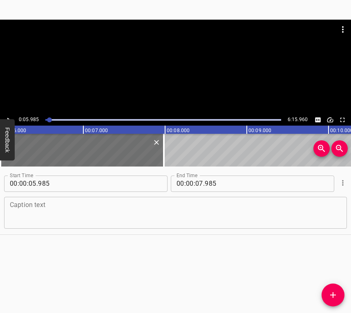
click at [97, 216] on textarea at bounding box center [176, 212] width 332 height 23
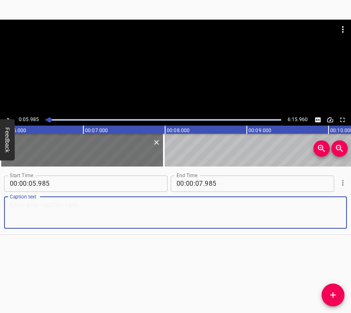
paste textarea "I was still in school, doing distance learning. My father called me at six in t…"
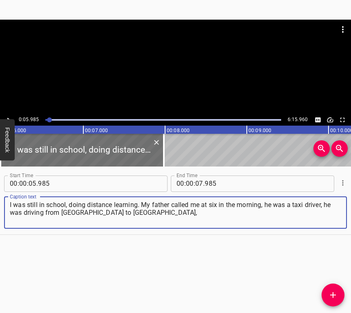
type textarea "I was still in school, doing distance learning. My father called me at six in t…"
click at [10, 116] on icon "Play/Pause" at bounding box center [8, 119] width 7 height 7
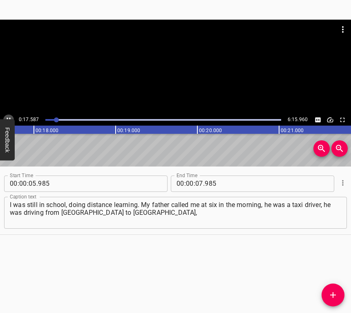
click at [7, 116] on icon "Play/Pause" at bounding box center [8, 119] width 7 height 7
click at [195, 182] on input "number" at bounding box center [199, 183] width 8 height 16
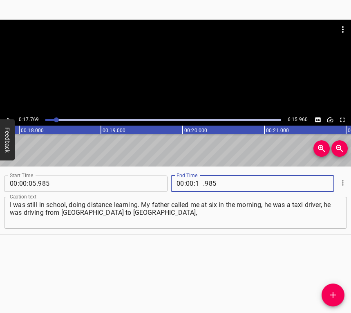
type input "17"
type input "769"
click at [333, 292] on icon "Add Cue" at bounding box center [333, 295] width 6 height 6
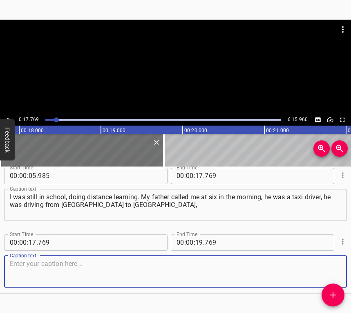
scroll to position [25, 0]
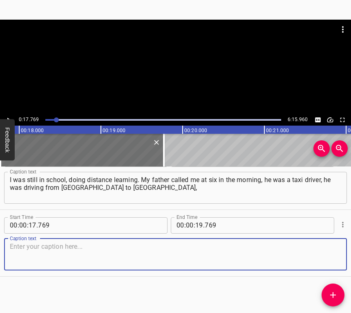
drag, startPoint x: 326, startPoint y: 255, endPoint x: 350, endPoint y: 242, distance: 26.9
click at [327, 255] on textarea at bounding box center [176, 253] width 332 height 23
click at [81, 250] on textarea at bounding box center [176, 253] width 332 height 23
paste textarea "working as a taxi driver. I thought it was an alarm clock, but no. Father said …"
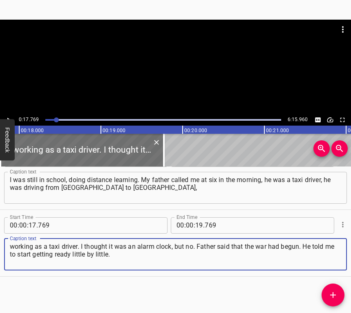
type textarea "working as a taxi driver. I thought it was an alarm clock, but no. Father said …"
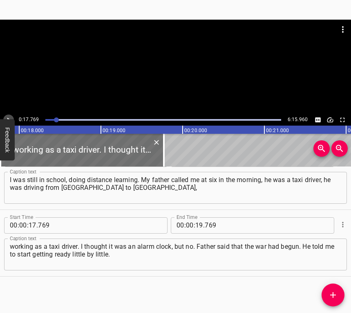
click at [7, 118] on icon "Play/Pause" at bounding box center [8, 119] width 3 height 4
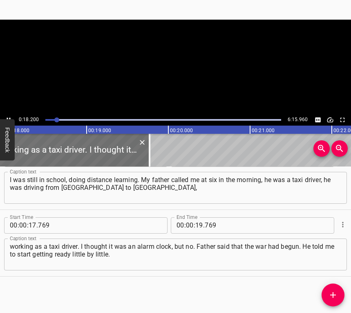
scroll to position [0, 1488]
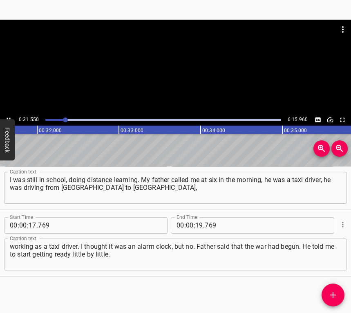
click at [8, 119] on button "Feedback" at bounding box center [7, 139] width 15 height 41
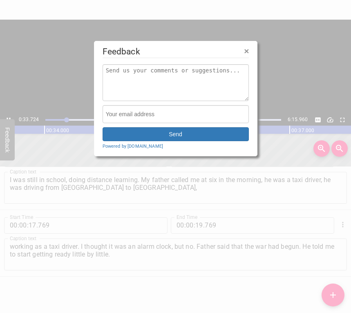
click at [248, 51] on span "×" at bounding box center [246, 50] width 5 height 9
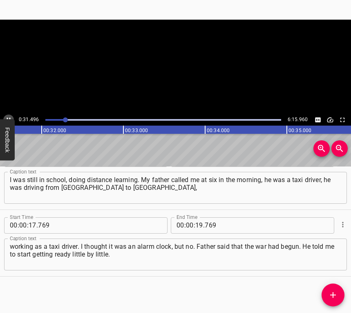
click at [11, 116] on icon "Play/Pause" at bounding box center [8, 119] width 7 height 7
click at [196, 224] on input "number" at bounding box center [199, 225] width 8 height 16
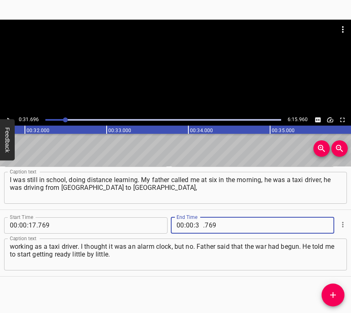
type input "31"
type input "696"
click at [332, 290] on icon "Add Cue" at bounding box center [333, 295] width 10 height 10
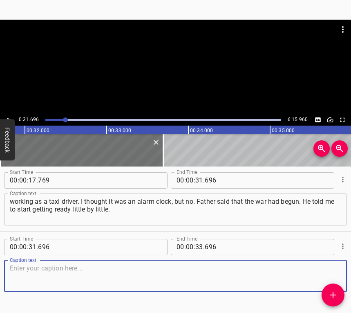
scroll to position [92, 0]
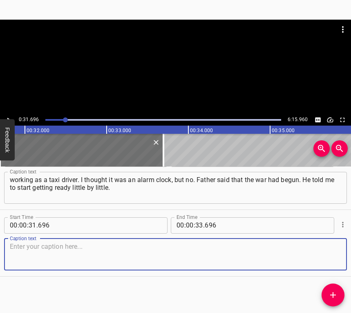
click at [327, 258] on textarea at bounding box center [176, 253] width 332 height 23
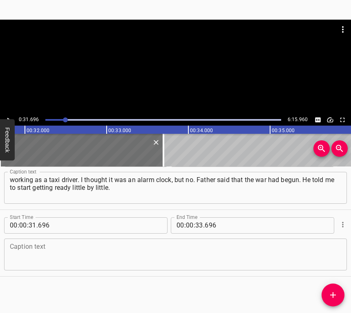
click at [45, 258] on textarea at bounding box center [176, 253] width 332 height 23
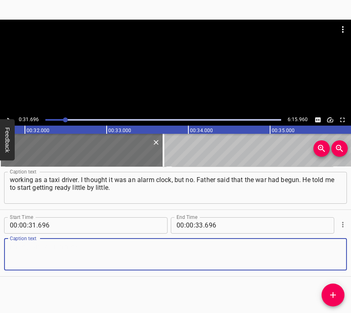
paste textarea "Fear, very strong fear. Although the evening before we were joking about it wit…"
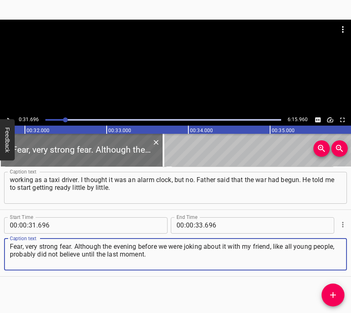
type textarea "Fear, very strong fear. Although the evening before we were joking about it wit…"
click at [8, 116] on icon "Play/Pause" at bounding box center [8, 119] width 7 height 7
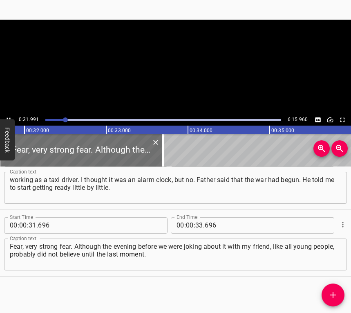
scroll to position [0, 2605]
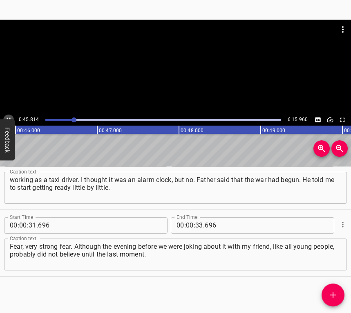
click at [8, 116] on icon "Play/Pause" at bounding box center [8, 119] width 7 height 7
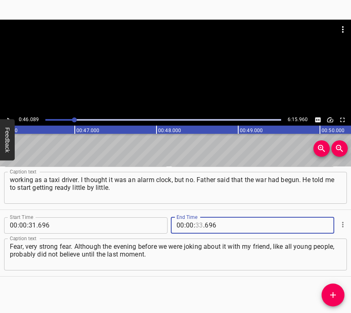
click at [195, 224] on input "number" at bounding box center [199, 225] width 8 height 16
type input "46"
type input "089"
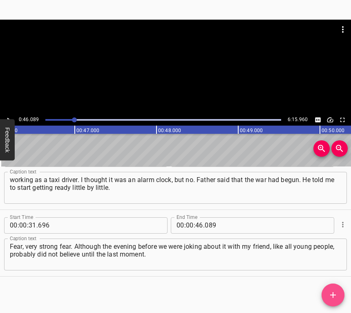
drag, startPoint x: 332, startPoint y: 290, endPoint x: 337, endPoint y: 282, distance: 9.0
click at [335, 288] on button "Add Cue" at bounding box center [333, 294] width 23 height 23
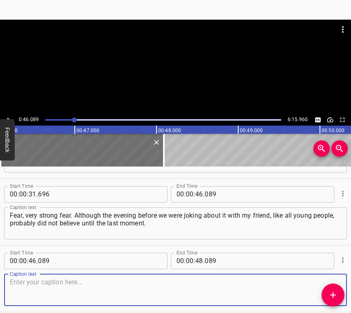
scroll to position [143, 0]
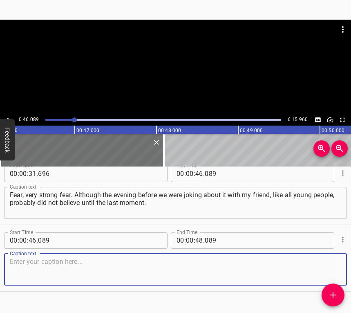
click at [335, 260] on div "Caption text" at bounding box center [175, 270] width 343 height 32
click at [119, 262] on textarea at bounding box center [176, 269] width 332 height 23
paste textarea "Until father arrived, my grandmother and I went to the shelter, because it was …"
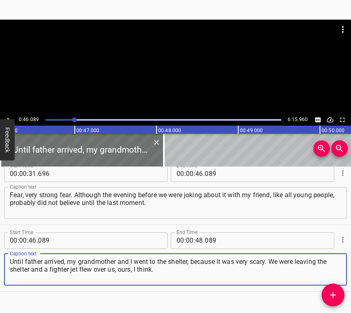
type textarea "Until father arrived, my grandmother and I went to the shelter, because it was …"
click at [10, 115] on button "Play/Pause" at bounding box center [8, 120] width 11 height 11
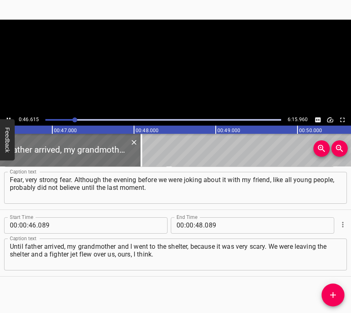
scroll to position [0, 3812]
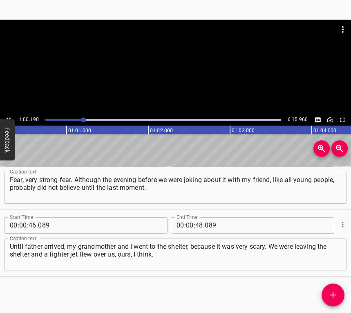
click at [10, 118] on icon "Play/Pause" at bounding box center [9, 119] width 4 height 4
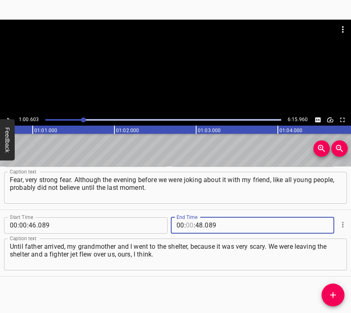
click at [189, 221] on input "number" at bounding box center [190, 225] width 8 height 16
type input "01"
type input "00"
type input "603"
click at [336, 290] on icon "Add Cue" at bounding box center [333, 295] width 10 height 10
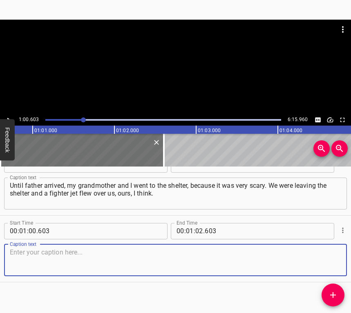
scroll to position [225, 0]
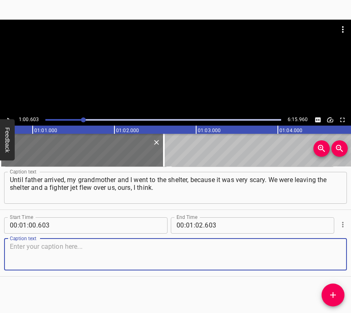
click at [328, 247] on textarea at bounding box center [176, 253] width 332 height 23
click at [128, 252] on textarea at bounding box center [176, 253] width 332 height 23
paste textarea "Then the adrenaline hit very hard – and I got very scared. We went to the villa…"
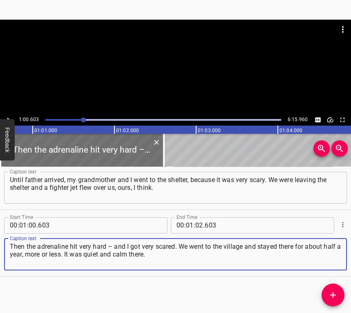
type textarea "Then the adrenaline hit very hard – and I got very scared. We went to the villa…"
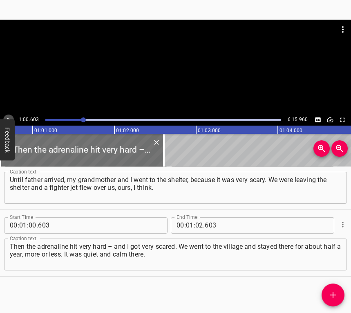
click at [8, 117] on icon "Play/Pause" at bounding box center [8, 119] width 7 height 7
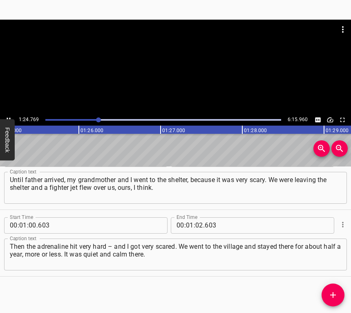
click at [10, 117] on icon "Play/Pause" at bounding box center [8, 119] width 7 height 7
click at [197, 224] on input "number" at bounding box center [199, 225] width 8 height 16
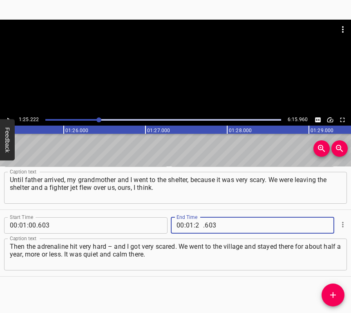
type input "25"
type input "222"
click at [332, 293] on icon "Add Cue" at bounding box center [333, 295] width 10 height 10
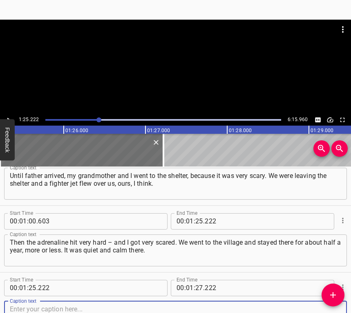
scroll to position [289, 0]
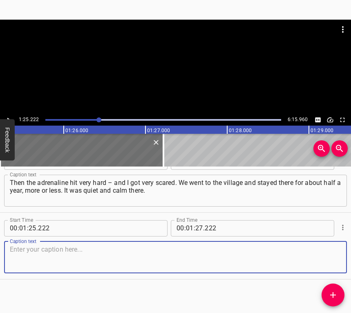
drag, startPoint x: 324, startPoint y: 255, endPoint x: 350, endPoint y: 245, distance: 28.5
click at [325, 254] on textarea at bounding box center [176, 256] width 332 height 23
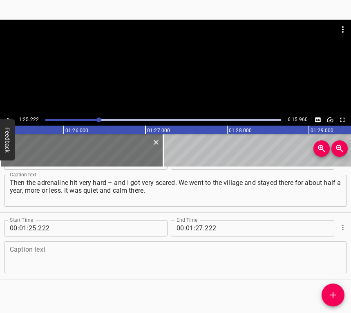
click at [25, 258] on textarea at bounding box center [176, 256] width 332 height 23
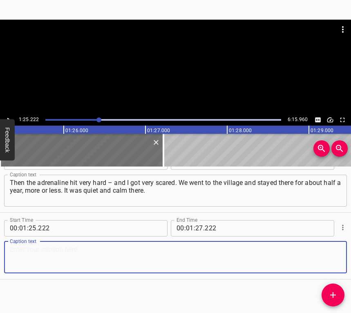
paste textarea "We came back for the NMT exam. I was one of the first who took the NMT for the …"
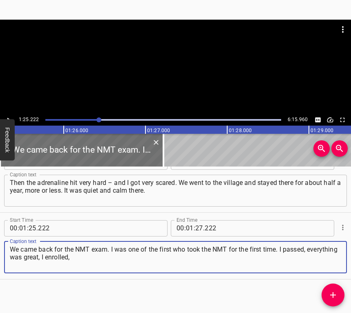
type textarea "We came back for the NMT exam. I was one of the first who took the NMT for the …"
click at [7, 115] on button "Play/Pause" at bounding box center [8, 120] width 11 height 11
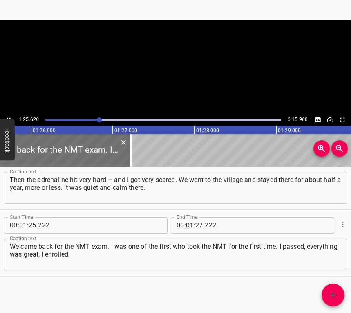
scroll to position [0, 7023]
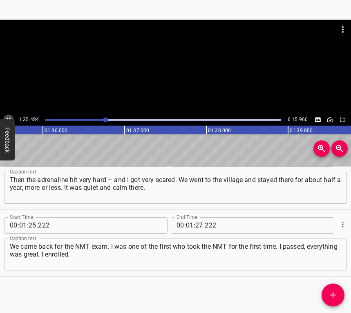
click at [9, 117] on icon "Play/Pause" at bounding box center [8, 119] width 7 height 7
click at [196, 224] on input "number" at bounding box center [199, 225] width 8 height 16
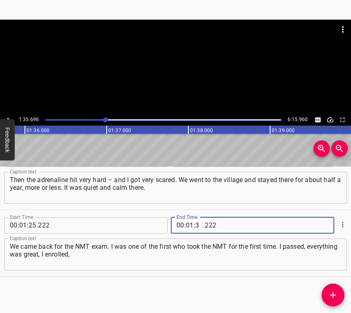
type input "35"
type input "696"
click at [337, 294] on icon "Add Cue" at bounding box center [333, 295] width 10 height 10
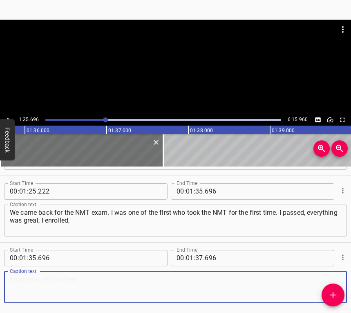
scroll to position [358, 0]
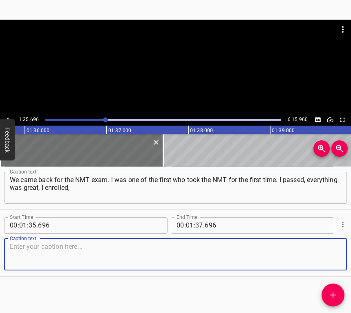
click at [312, 262] on textarea at bounding box center [176, 253] width 332 height 23
paste textarea "now I am finishing the third year at the [GEOGRAPHIC_DATA], majoring in managem…"
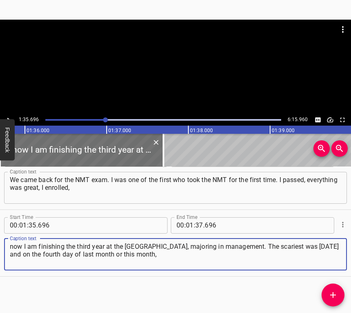
type textarea "now I am finishing the third year at the [GEOGRAPHIC_DATA], majoring in managem…"
click at [12, 117] on button "Play/Pause" at bounding box center [8, 120] width 11 height 11
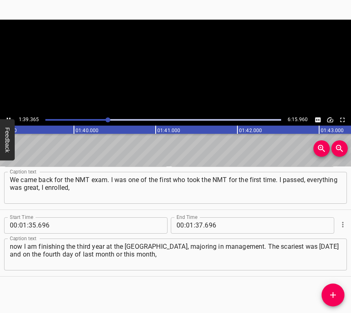
scroll to position [0, 8126]
click at [5, 116] on icon "Play/Pause" at bounding box center [8, 119] width 7 height 7
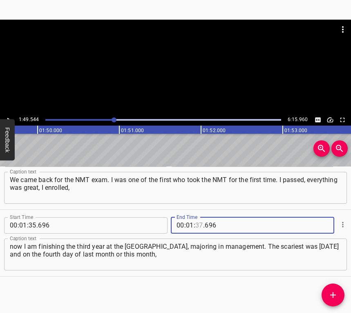
click at [195, 226] on input "number" at bounding box center [199, 225] width 8 height 16
type input "49"
type input "544"
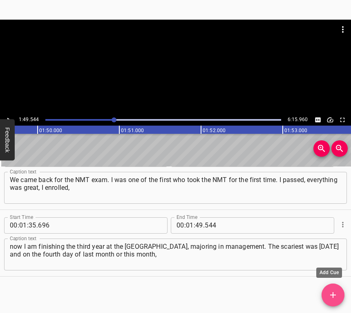
click at [325, 291] on span "Add Cue" at bounding box center [333, 295] width 23 height 10
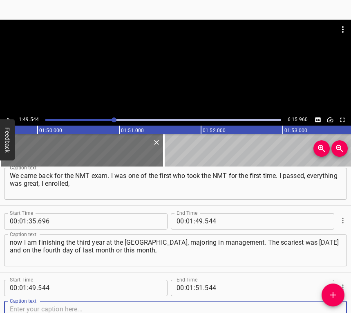
scroll to position [425, 0]
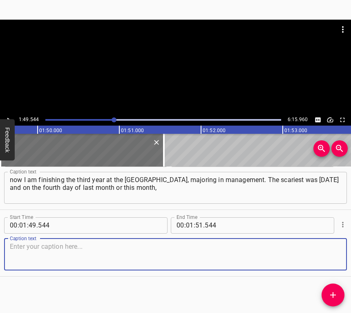
click at [325, 261] on textarea at bounding box center [176, 253] width 332 height 23
click at [178, 264] on textarea at bounding box center [176, 253] width 332 height 23
paste textarea "I don’t even remember anymore. When it hit the Pshenychna warehouse. We were ou…"
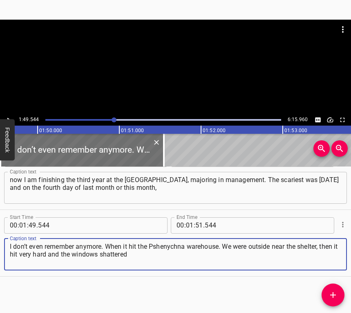
type textarea "I don’t even remember anymore. When it hit the Pshenychna warehouse. We were ou…"
click at [11, 119] on icon "Play/Pause" at bounding box center [8, 119] width 7 height 7
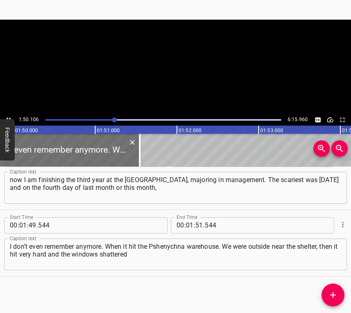
scroll to position [0, 9005]
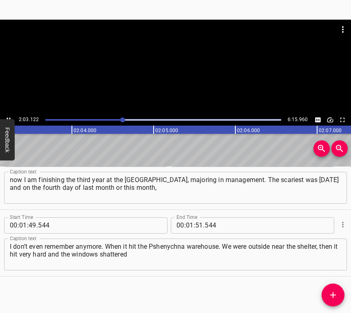
click at [7, 116] on icon "Play/Pause" at bounding box center [8, 119] width 7 height 7
click at [186, 226] on input "number" at bounding box center [190, 225] width 8 height 16
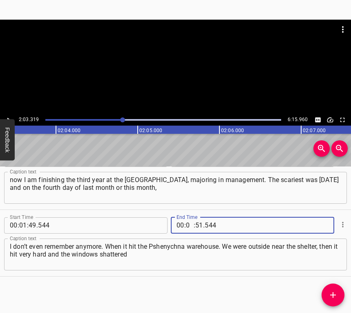
type input "02"
type input "03"
type input "319"
click at [329, 297] on icon "Add Cue" at bounding box center [333, 295] width 10 height 10
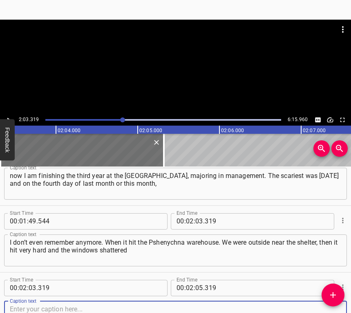
scroll to position [492, 0]
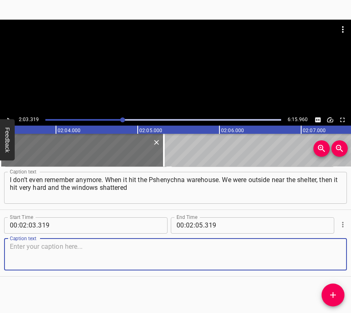
click at [317, 260] on textarea at bounding box center [176, 253] width 332 height 23
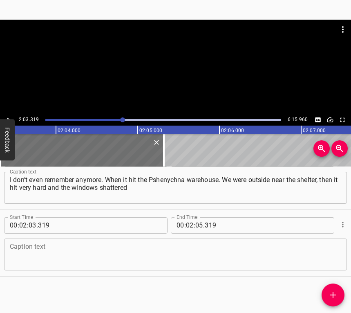
click at [130, 250] on textarea at bounding box center [176, 253] width 332 height 23
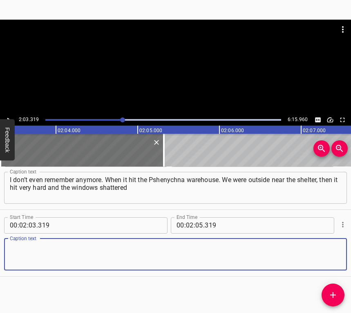
paste textarea "not at our place, [DATE] the windows shattered at our place. [DATE] the shellin…"
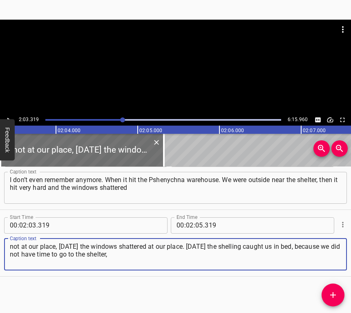
type textarea "not at our place, [DATE] the windows shattered at our place. [DATE] the shellin…"
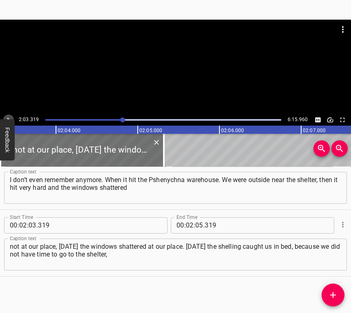
click at [11, 117] on icon "Play/Pause" at bounding box center [8, 119] width 7 height 7
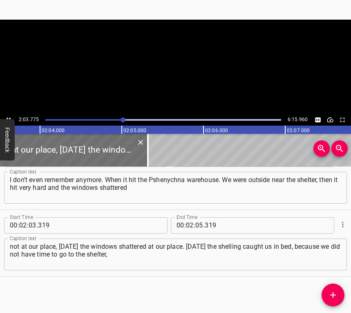
scroll to position [0, 10123]
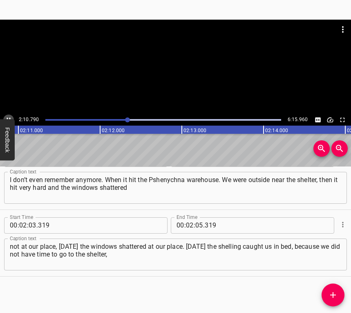
click at [7, 116] on icon "Play/Pause" at bounding box center [8, 119] width 7 height 7
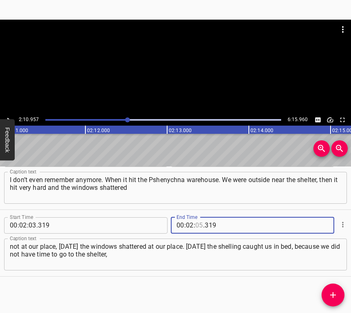
click at [197, 223] on input "number" at bounding box center [199, 225] width 8 height 16
type input "10"
type input "957"
click at [333, 288] on button "Add Cue" at bounding box center [333, 294] width 23 height 23
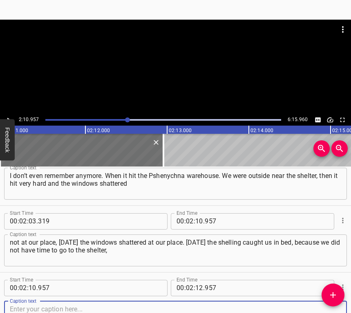
scroll to position [558, 0]
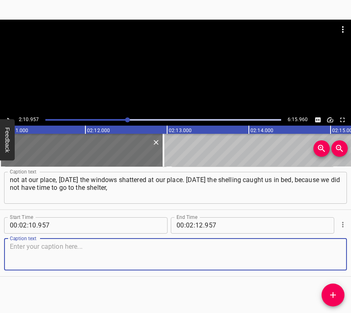
drag, startPoint x: 321, startPoint y: 255, endPoint x: 348, endPoint y: 246, distance: 28.2
click at [322, 255] on textarea at bounding box center [176, 253] width 332 height 23
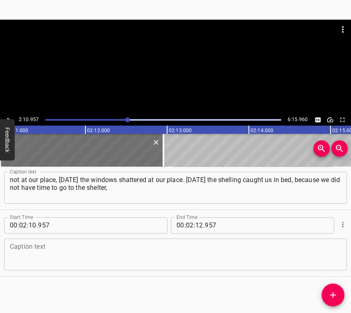
click at [48, 250] on textarea at bounding box center [176, 253] width 332 height 23
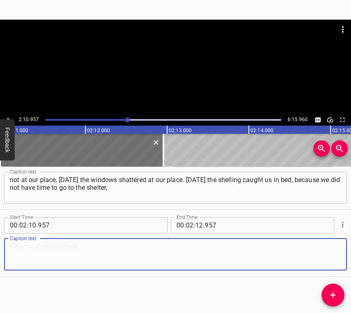
paste textarea "as we had just woken up and immediately it hit. Literally the alert was four mi…"
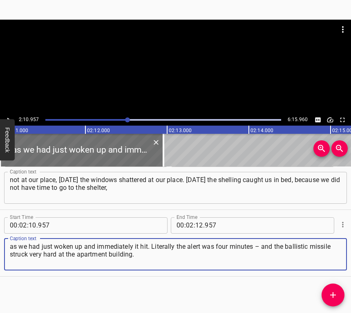
type textarea "as we had just woken up and immediately it hit. Literally the alert was four mi…"
click at [4, 116] on div "2:10.957 6:15.960" at bounding box center [175, 119] width 351 height 11
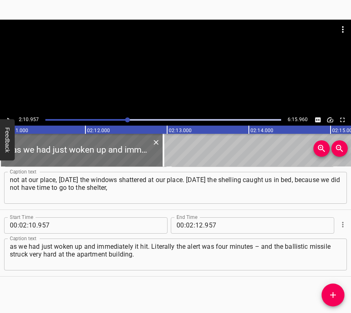
click at [6, 117] on icon "Play/Pause" at bounding box center [8, 119] width 7 height 7
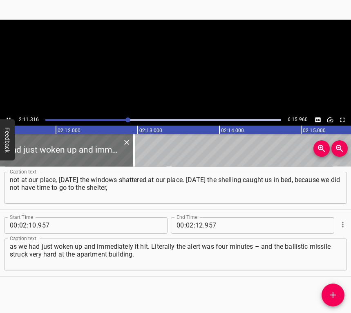
scroll to position [0, 10760]
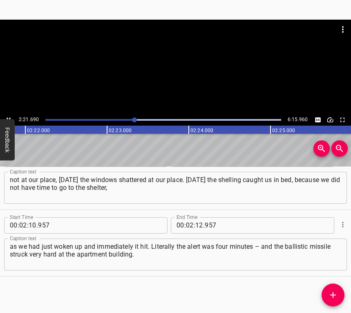
click at [7, 115] on button "Play/Pause" at bounding box center [8, 120] width 11 height 11
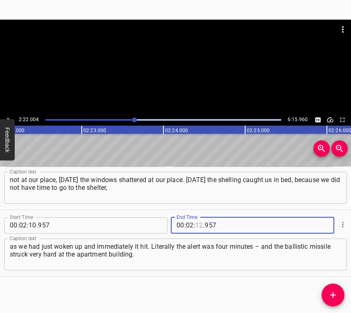
click at [199, 218] on input "number" at bounding box center [199, 225] width 8 height 16
type input "22"
type input "004"
click at [334, 294] on icon "Add Cue" at bounding box center [333, 295] width 10 height 10
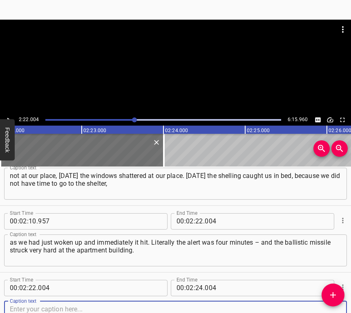
scroll to position [625, 0]
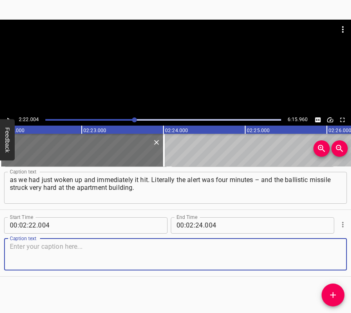
click at [323, 264] on textarea at bounding box center [176, 253] width 332 height 23
drag, startPoint x: 323, startPoint y: 261, endPoint x: 328, endPoint y: 263, distance: 4.3
click at [326, 261] on textarea at bounding box center [176, 253] width 332 height 23
click at [65, 258] on textarea at bounding box center [176, 253] width 332 height 23
paste textarea "We could not understand what was happening, because we had just fallen asleep. …"
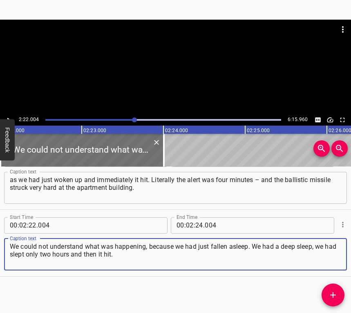
type textarea "We could not understand what was happening, because we had just fallen asleep. …"
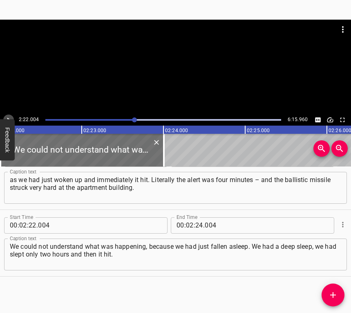
click at [10, 116] on icon "Play/Pause" at bounding box center [8, 119] width 7 height 7
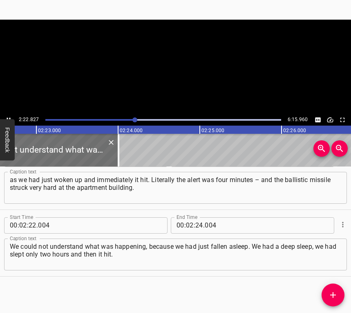
scroll to position [0, 11681]
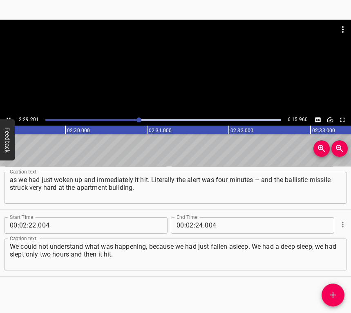
click at [6, 116] on icon "Play/Pause" at bounding box center [8, 119] width 7 height 7
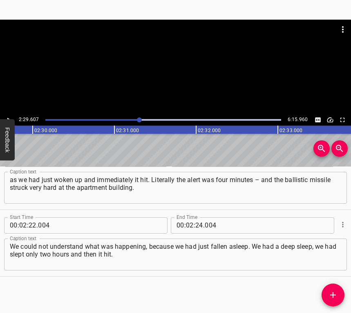
scroll to position [0, 12236]
click at [8, 115] on button "Play/Pause" at bounding box center [8, 120] width 11 height 11
click at [8, 116] on icon "Play/Pause" at bounding box center [8, 119] width 7 height 7
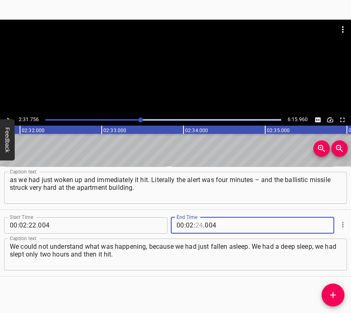
click at [197, 225] on input "number" at bounding box center [199, 225] width 8 height 16
type input "31"
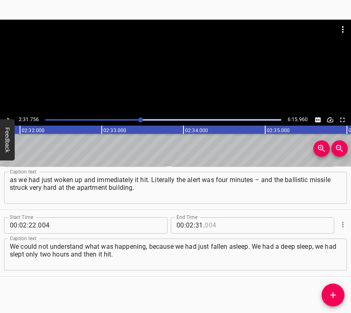
type input "004"
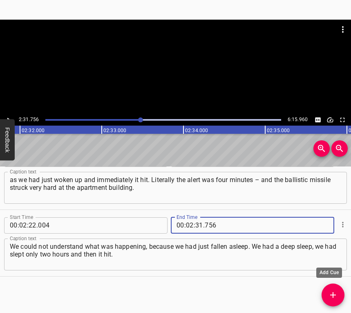
type input "756"
click at [330, 293] on icon "Add Cue" at bounding box center [333, 295] width 10 height 10
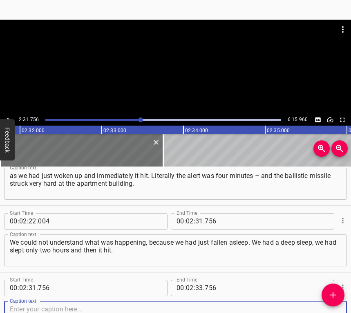
scroll to position [692, 0]
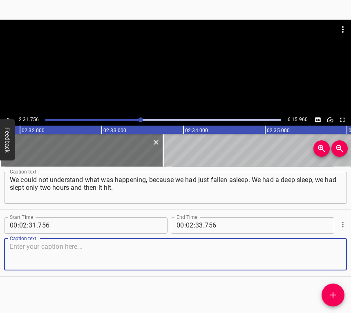
drag, startPoint x: 328, startPoint y: 250, endPoint x: 350, endPoint y: 240, distance: 24.2
click at [331, 250] on textarea at bounding box center [176, 253] width 332 height 23
click at [43, 255] on textarea at bounding box center [176, 253] width 332 height 23
paste textarea "Usually we got used to the fact that first there is an explosion somewhere far …"
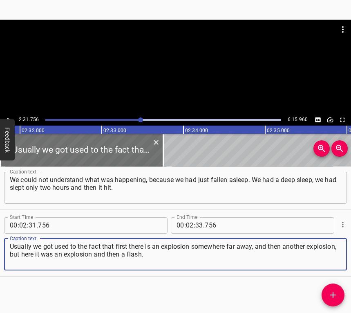
type textarea "Usually we got used to the fact that first there is an explosion somewhere far …"
click at [9, 114] on div at bounding box center [175, 67] width 351 height 94
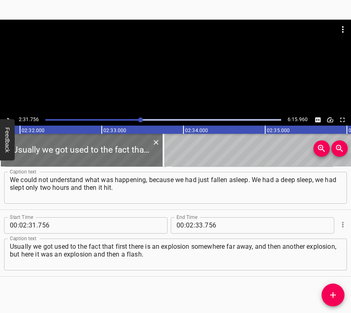
click at [10, 119] on button "Feedback" at bounding box center [7, 139] width 15 height 41
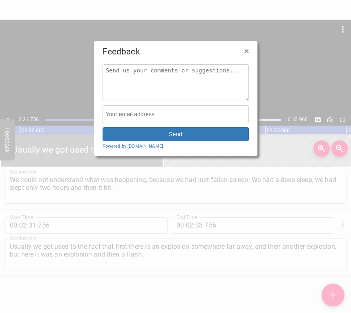
click at [7, 117] on div at bounding box center [175, 156] width 351 height 313
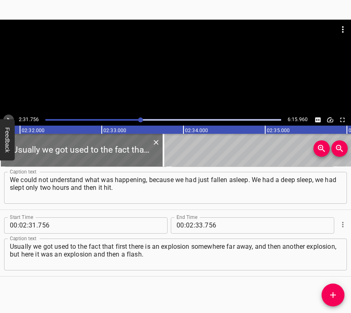
click at [8, 117] on icon "Play/Pause" at bounding box center [8, 119] width 7 height 7
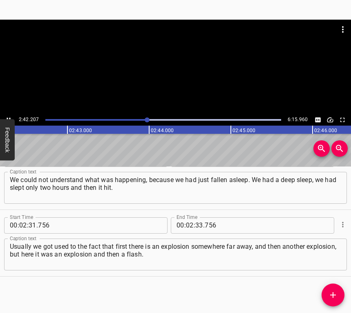
click at [8, 117] on icon "Play/Pause" at bounding box center [8, 119] width 7 height 7
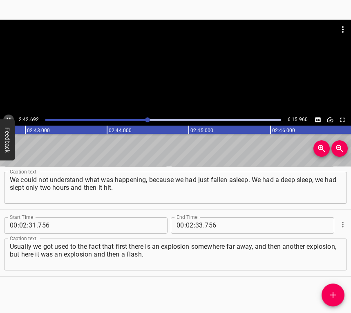
click at [8, 117] on icon "Play/Pause" at bounding box center [8, 119] width 7 height 7
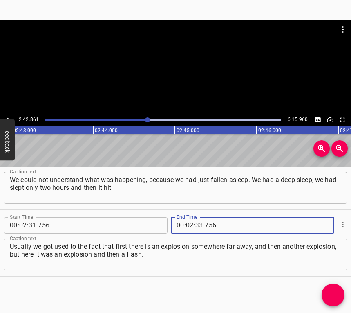
click at [195, 224] on input "number" at bounding box center [199, 225] width 8 height 16
type input "42"
type input "861"
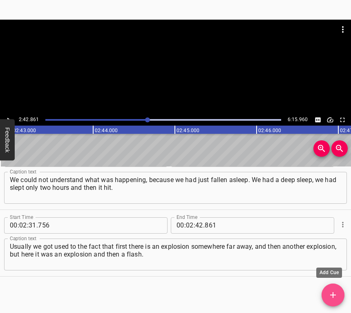
click at [337, 292] on icon "Add Cue" at bounding box center [333, 295] width 10 height 10
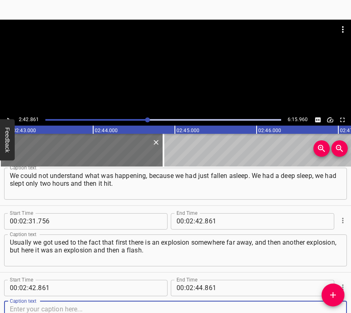
scroll to position [758, 0]
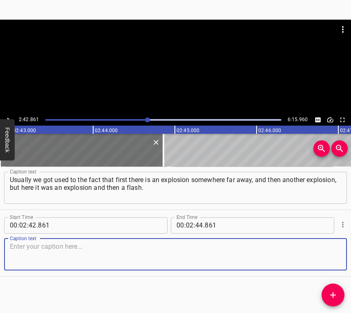
click at [331, 258] on textarea at bounding box center [176, 253] width 332 height 23
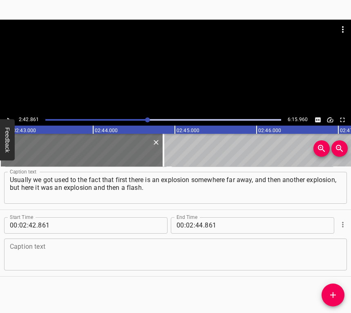
click at [36, 253] on textarea at bounding box center [176, 253] width 332 height 23
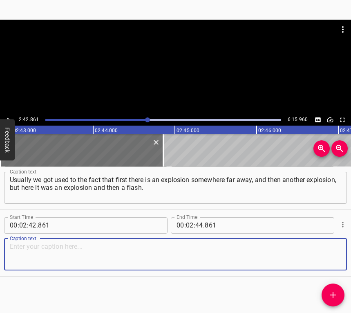
paste textarea "We got very scared. All the windows on our side… My windows shattered. Thanks t…"
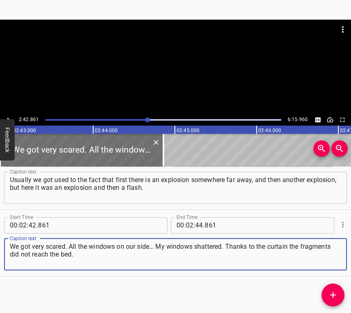
type textarea "We got very scared. All the windows on our side… My windows shattered. Thanks t…"
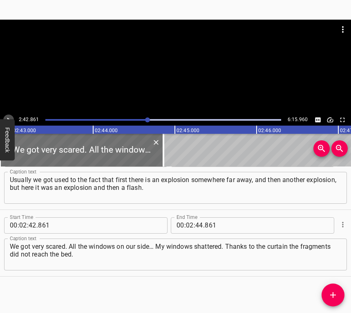
click at [9, 116] on icon "Play/Pause" at bounding box center [8, 119] width 7 height 7
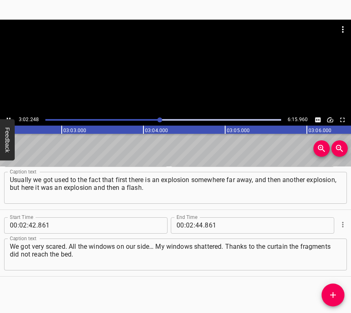
click at [7, 116] on icon "Play/Pause" at bounding box center [8, 119] width 7 height 7
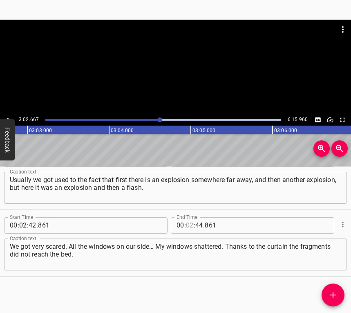
click at [188, 223] on input "number" at bounding box center [190, 225] width 8 height 16
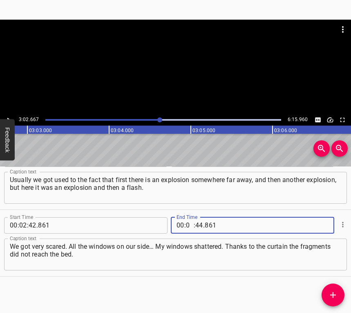
type input "03"
type input "02"
type input "667"
click at [334, 291] on icon "Add Cue" at bounding box center [333, 295] width 10 height 10
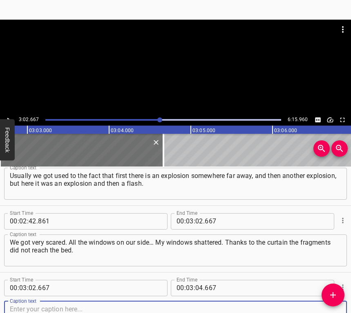
scroll to position [825, 0]
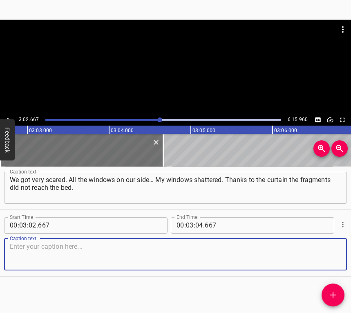
drag, startPoint x: 325, startPoint y: 256, endPoint x: 349, endPoint y: 246, distance: 26.0
click at [326, 255] on textarea at bounding box center [176, 253] width 332 height 23
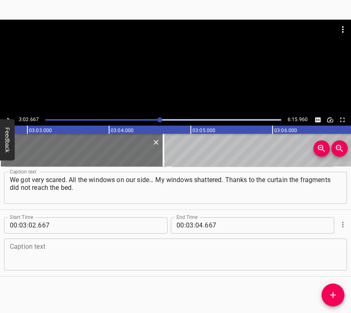
click at [39, 253] on textarea at bounding box center [176, 253] width 332 height 23
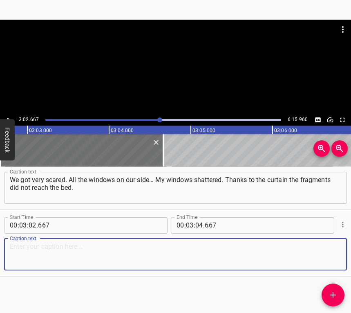
paste textarea "We immediately flew out of the room. We did not even take anything with us. I f…"
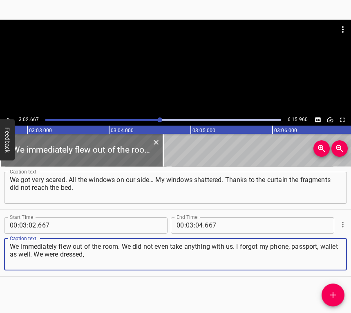
type textarea "We immediately flew out of the room. We did not even take anything with us. I f…"
click at [7, 117] on icon "Play/Pause" at bounding box center [8, 119] width 7 height 7
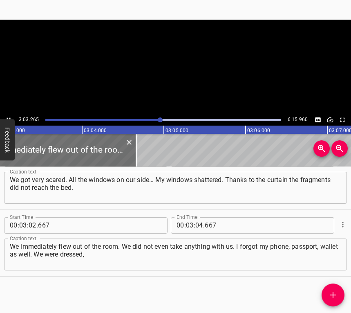
scroll to position [0, 14988]
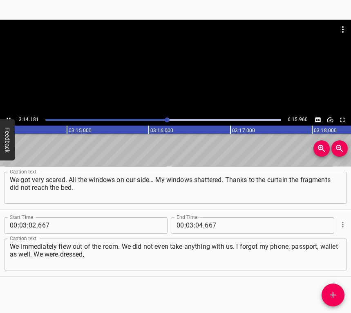
click at [9, 117] on icon "Play/Pause" at bounding box center [8, 119] width 7 height 7
click at [196, 226] on input "number" at bounding box center [199, 225] width 8 height 16
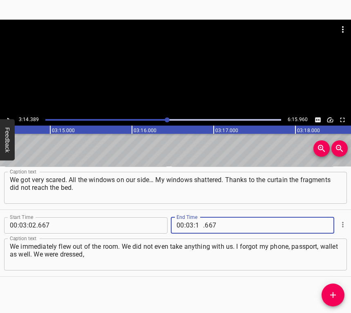
type input "14"
type input "389"
click at [333, 290] on button "Add Cue" at bounding box center [333, 294] width 23 height 23
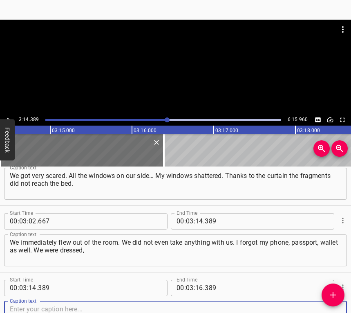
scroll to position [891, 0]
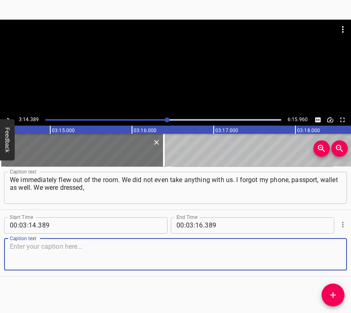
drag, startPoint x: 325, startPoint y: 256, endPoint x: 349, endPoint y: 247, distance: 26.0
click at [326, 256] on textarea at bounding box center [176, 253] width 332 height 23
click at [24, 249] on textarea at bounding box center [176, 253] width 332 height 23
paste textarea "we thought not to undress, because usually I put my passport and documents with…"
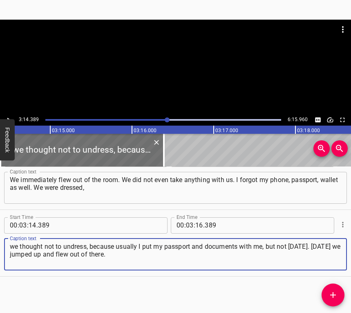
type textarea "we thought not to undress, because usually I put my passport and documents with…"
click at [11, 117] on icon "Play/Pause" at bounding box center [8, 119] width 7 height 7
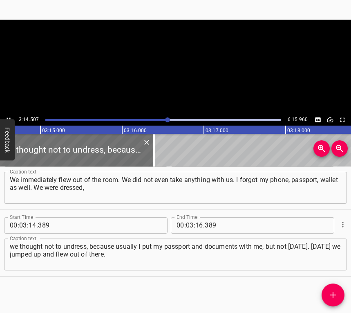
scroll to position [0, 15929]
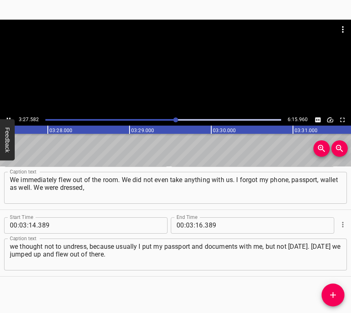
click at [9, 117] on icon "Play/Pause" at bounding box center [8, 119] width 7 height 7
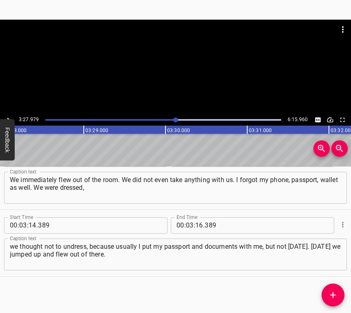
click at [9, 117] on icon "Play/Pause" at bounding box center [8, 119] width 7 height 7
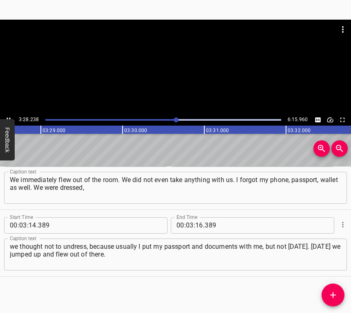
click at [9, 117] on icon "Play/Pause" at bounding box center [8, 119] width 7 height 7
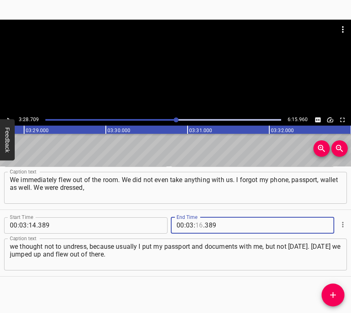
click at [198, 222] on input "number" at bounding box center [199, 225] width 8 height 16
type input "28"
type input "709"
click at [332, 293] on icon "Add Cue" at bounding box center [333, 295] width 10 height 10
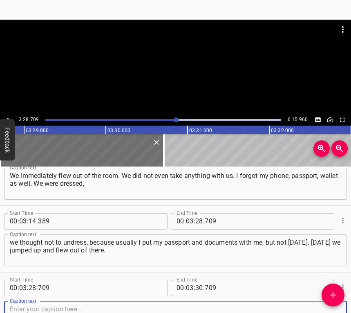
scroll to position [958, 0]
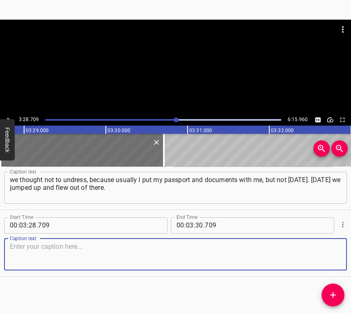
drag, startPoint x: 328, startPoint y: 260, endPoint x: 348, endPoint y: 249, distance: 22.1
click at [329, 259] on textarea at bounding box center [176, 253] width 332 height 23
click at [33, 254] on textarea at bounding box center [176, 253] width 332 height 23
paste textarea "In the first minutes it was maximally scary, because we did not think that the …"
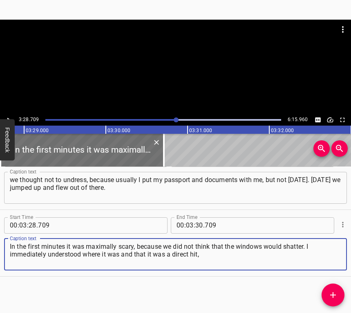
type textarea "In the first minutes it was maximally scary, because we did not think that the …"
click at [9, 117] on icon "Play/Pause" at bounding box center [8, 119] width 7 height 7
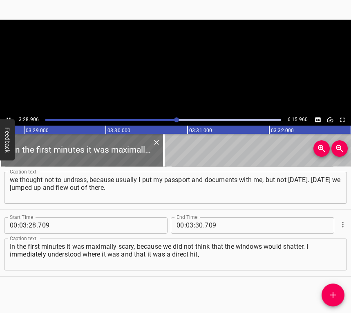
scroll to position [0, 17085]
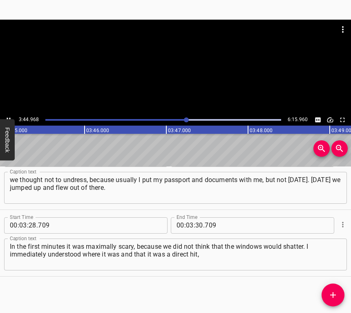
click at [9, 117] on icon "Play/Pause" at bounding box center [8, 119] width 7 height 7
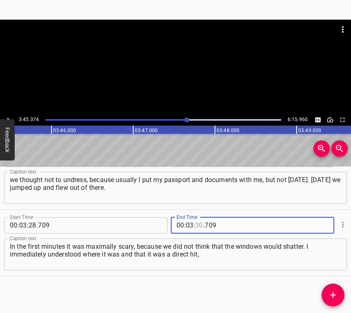
click at [196, 226] on input "number" at bounding box center [199, 225] width 8 height 16
type input "45"
type input "374"
click at [333, 295] on icon "Add Cue" at bounding box center [333, 295] width 6 height 6
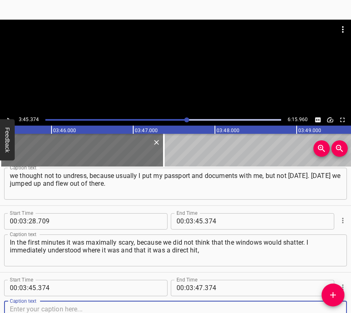
scroll to position [1025, 0]
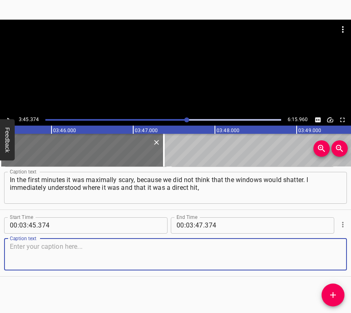
click at [329, 254] on textarea at bounding box center [176, 253] width 332 height 23
click at [27, 247] on textarea at bounding box center [176, 253] width 332 height 23
paste textarea "but I did not want to believe until the last moment that our windows shattered.…"
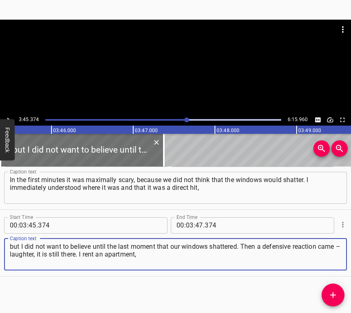
type textarea "but I did not want to believe until the last moment that our windows shattered.…"
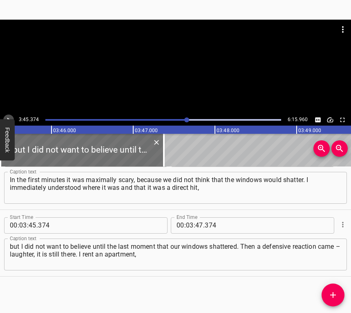
click at [11, 117] on icon "Play/Pause" at bounding box center [8, 119] width 7 height 7
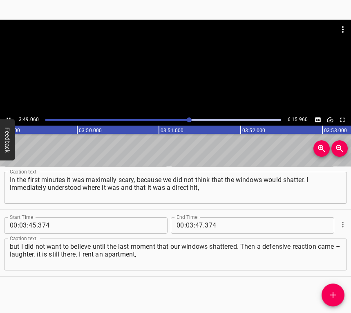
scroll to position [0, 18756]
click at [10, 116] on icon "Play/Pause" at bounding box center [8, 119] width 7 height 7
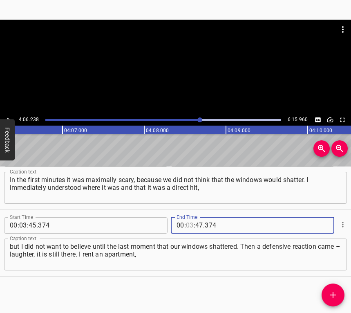
click at [186, 225] on input "number" at bounding box center [190, 225] width 8 height 16
type input "04"
type input "06"
type input "238"
click at [334, 294] on icon "Add Cue" at bounding box center [333, 295] width 10 height 10
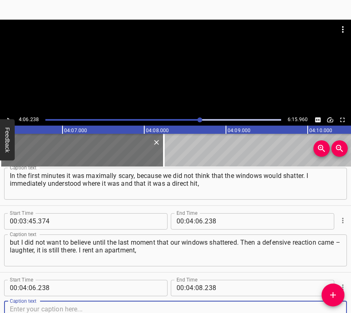
scroll to position [1091, 0]
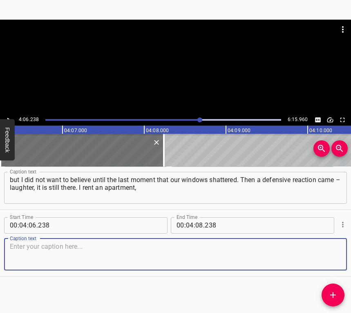
click at [332, 256] on textarea at bounding box center [176, 253] width 332 height 23
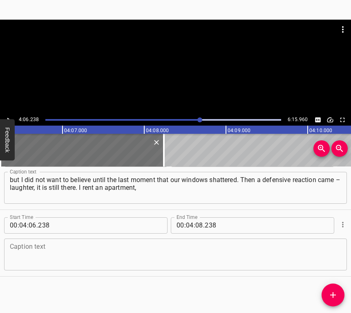
click at [30, 253] on textarea at bounding box center [176, 253] width 332 height 23
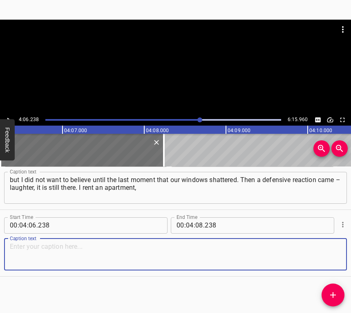
paste textarea "so we wrote to the owner that our windows were blown out. She came, bought plas…"
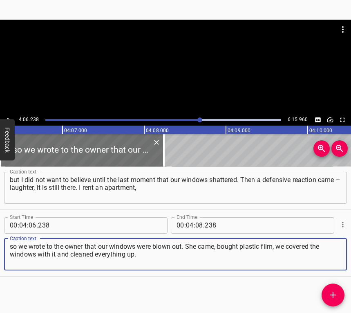
type textarea "so we wrote to the owner that our windows were blown out. She came, bought plas…"
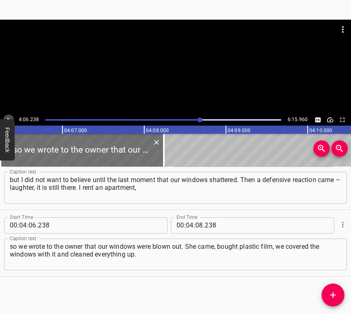
click at [11, 115] on button "Play/Pause" at bounding box center [8, 120] width 11 height 11
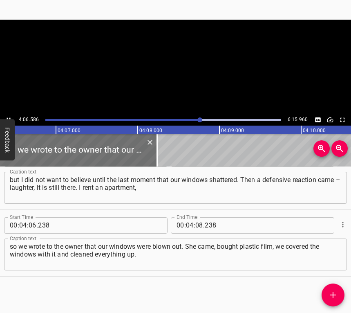
scroll to position [0, 20167]
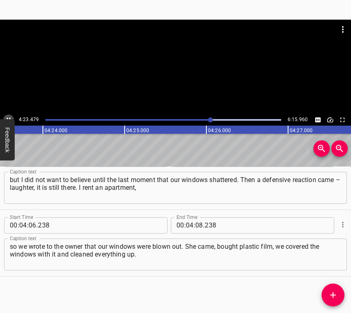
click at [7, 117] on icon "Play/Pause" at bounding box center [8, 119] width 7 height 7
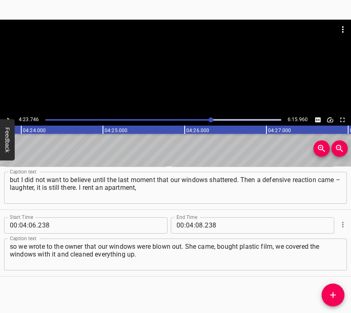
scroll to position [0, 21571]
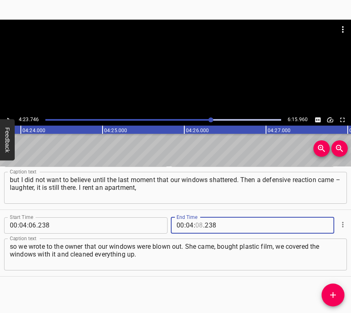
click at [195, 225] on input "number" at bounding box center [199, 225] width 8 height 16
type input "23"
type input "746"
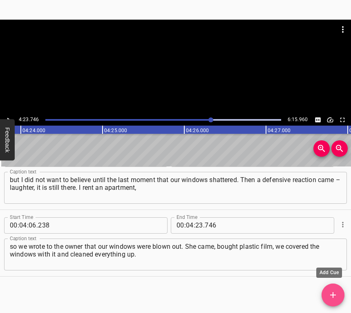
click at [337, 292] on span "Add Cue" at bounding box center [333, 295] width 23 height 10
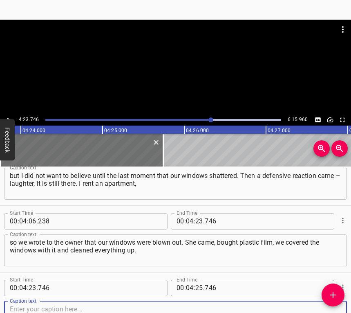
scroll to position [1158, 0]
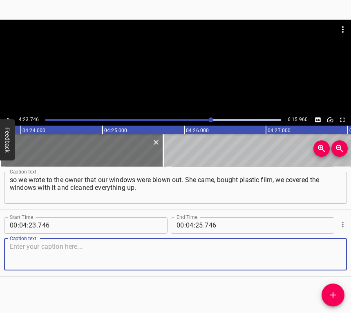
click at [330, 257] on textarea at bounding box center [176, 253] width 332 height 23
click at [106, 250] on textarea at bounding box center [176, 253] width 332 height 23
paste textarea "By 12 o’clock we were free after we did a general cleaning. We were here again …"
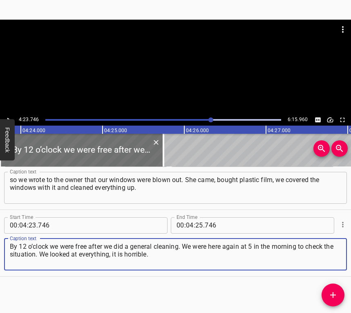
type textarea "By 12 o’clock we were free after we did a general cleaning. We were here again …"
click at [9, 118] on icon "Play/Pause" at bounding box center [8, 119] width 7 height 7
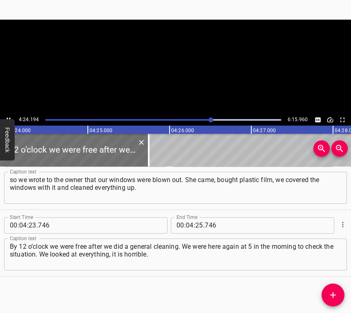
scroll to position [0, 21606]
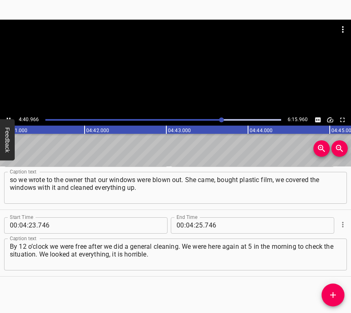
click at [8, 117] on icon "Play/Pause" at bounding box center [8, 119] width 7 height 7
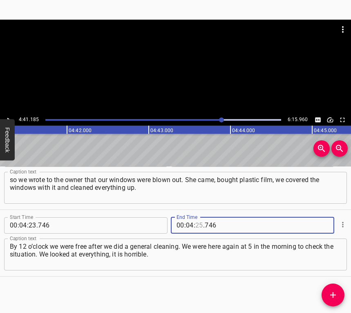
click at [195, 226] on input "number" at bounding box center [199, 225] width 8 height 16
type input "41"
type input "185"
click at [337, 295] on icon "Add Cue" at bounding box center [333, 295] width 10 height 10
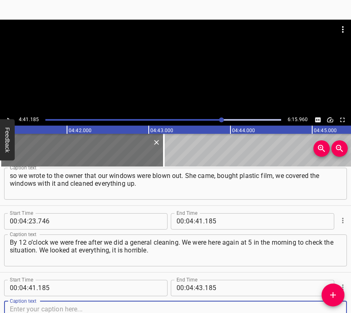
scroll to position [1225, 0]
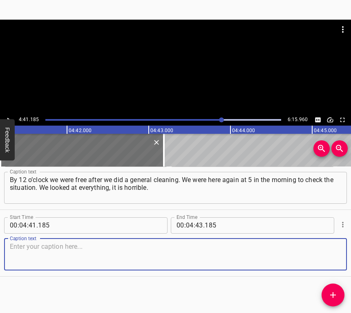
drag, startPoint x: 324, startPoint y: 252, endPoint x: 348, endPoint y: 247, distance: 24.3
click at [324, 251] on textarea at bounding box center [176, 253] width 332 height 23
click at [76, 253] on textarea at bounding box center [176, 253] width 332 height 23
paste textarea "Tears come especially when you see children and elderly people. I have an acqua…"
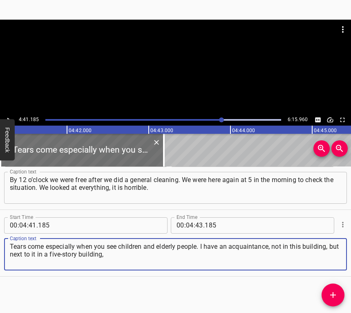
type textarea "Tears come especially when you see children and elderly people. I have an acqua…"
click at [9, 118] on icon "Play/Pause" at bounding box center [8, 119] width 7 height 7
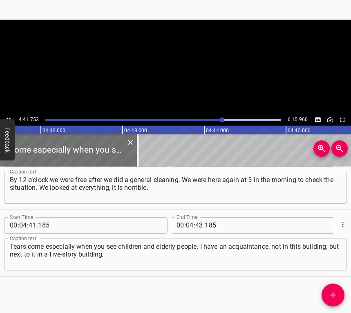
scroll to position [0, 23043]
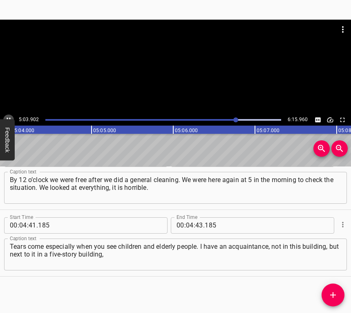
click at [10, 116] on icon "Play/Pause" at bounding box center [8, 119] width 7 height 7
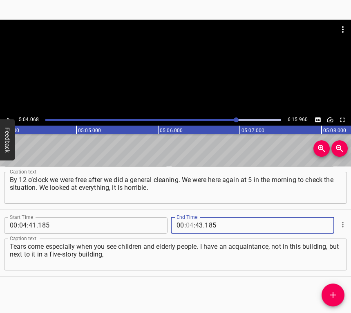
click at [187, 226] on input "number" at bounding box center [190, 225] width 8 height 16
type input "05"
type input "04"
type input "068"
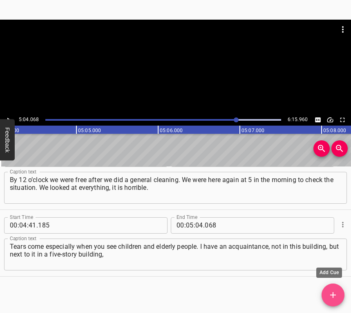
click at [333, 298] on icon "Add Cue" at bounding box center [333, 295] width 6 height 6
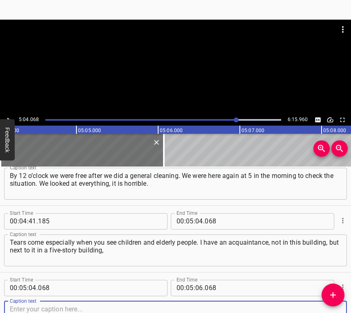
scroll to position [1291, 0]
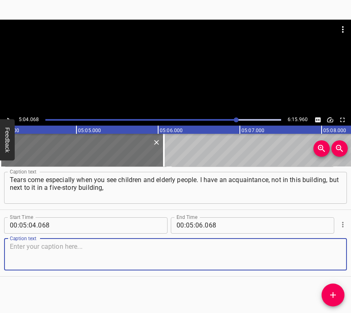
drag, startPoint x: 326, startPoint y: 258, endPoint x: 348, endPoint y: 247, distance: 24.7
click at [328, 256] on textarea at bounding box center [176, 253] width 332 height 23
click at [19, 250] on textarea at bounding box center [176, 253] width 332 height 23
paste textarea "her apartment completely… I was very lucky that only our windows shattered and …"
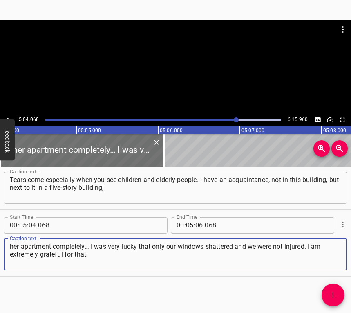
type textarea "her apartment completely… I was very lucky that only our windows shattered and …"
click at [9, 116] on icon "Play/Pause" at bounding box center [8, 119] width 7 height 7
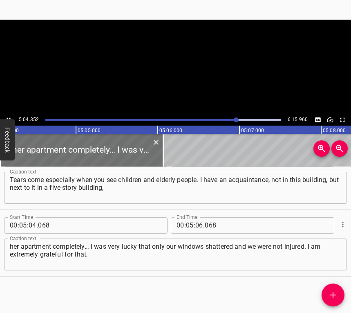
scroll to position [0, 24887]
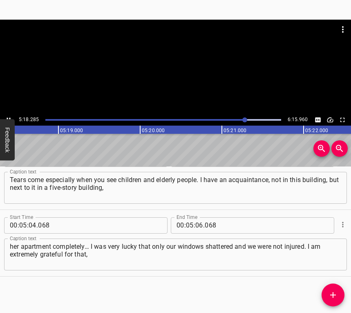
click at [9, 117] on icon "Play/Pause" at bounding box center [8, 119] width 7 height 7
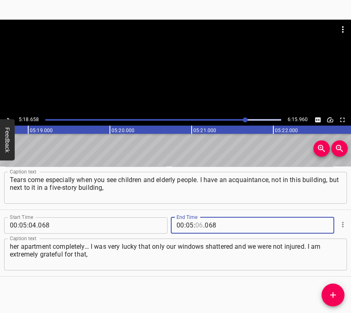
click at [197, 227] on input "number" at bounding box center [199, 225] width 8 height 16
type input "18"
type input "658"
click at [334, 292] on icon "Add Cue" at bounding box center [333, 295] width 10 height 10
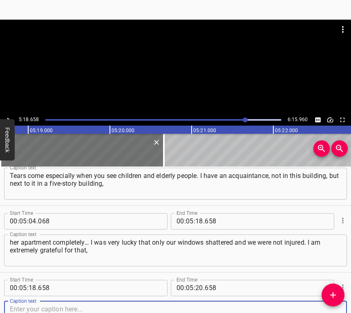
scroll to position [1358, 0]
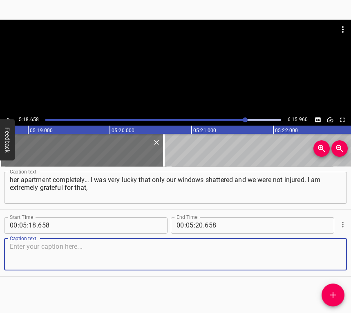
drag, startPoint x: 323, startPoint y: 251, endPoint x: 347, endPoint y: 249, distance: 23.4
click at [327, 251] on textarea at bounding box center [176, 253] width 332 height 23
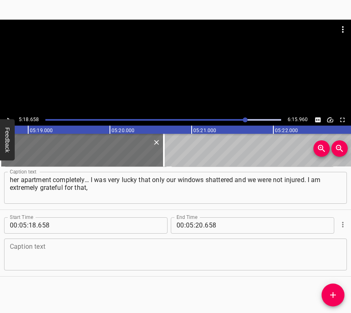
click at [29, 254] on textarea at bounding box center [176, 253] width 332 height 23
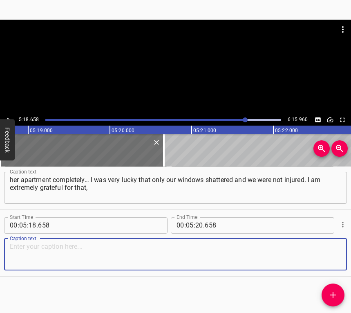
paste textarea "that we were not injured much, but in my friend’s apartment everything… When yo…"
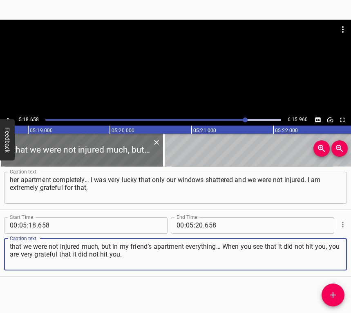
type textarea "that we were not injured much, but in my friend’s apartment everything… When yo…"
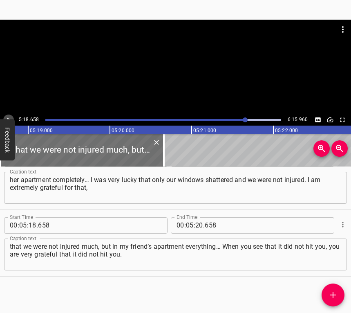
click at [11, 116] on icon "Play/Pause" at bounding box center [8, 119] width 7 height 7
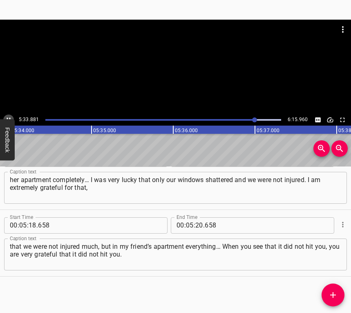
click at [9, 115] on button "Play/Pause" at bounding box center [8, 120] width 11 height 11
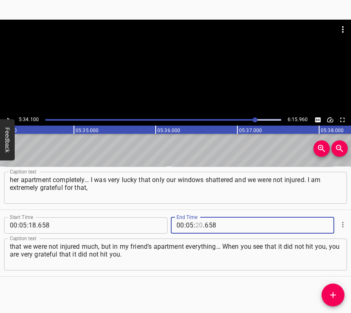
click at [198, 224] on input "number" at bounding box center [199, 225] width 8 height 16
type input "34"
type input "100"
click at [330, 294] on icon "Add Cue" at bounding box center [333, 295] width 10 height 10
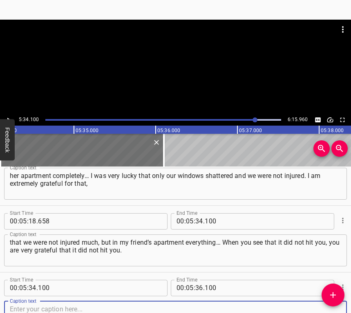
scroll to position [1425, 0]
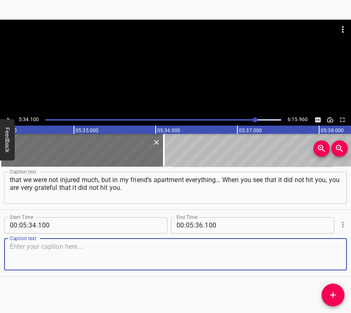
drag, startPoint x: 323, startPoint y: 255, endPoint x: 351, endPoint y: 246, distance: 28.8
click at [324, 255] on textarea at bounding box center [176, 253] width 332 height 23
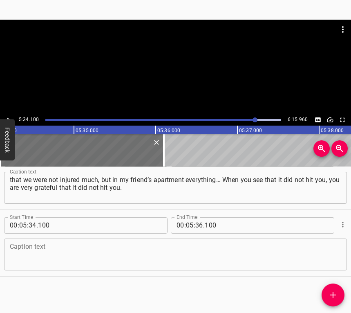
click at [130, 250] on textarea at bounding box center [176, 253] width 332 height 23
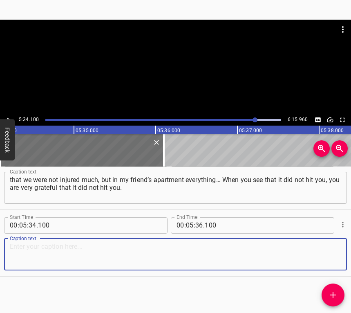
paste textarea "It adds thirst for life. When we saw that our cargo plane took off, it became v…"
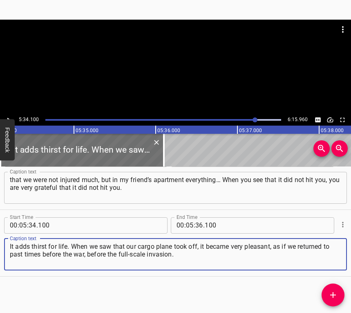
type textarea "It adds thirst for life. When we saw that our cargo plane took off, it became v…"
click at [9, 117] on icon "Play/Pause" at bounding box center [8, 119] width 7 height 7
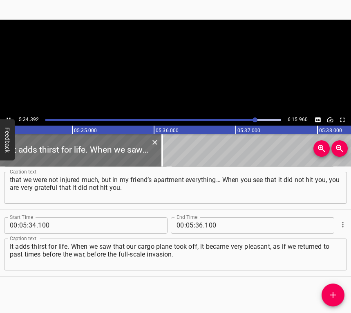
scroll to position [0, 27348]
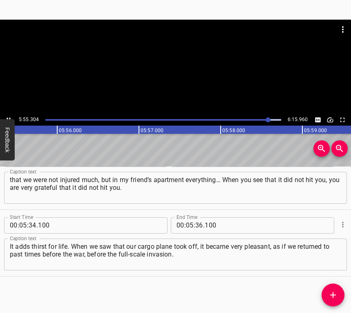
click at [6, 115] on button "Play/Pause" at bounding box center [8, 120] width 11 height 11
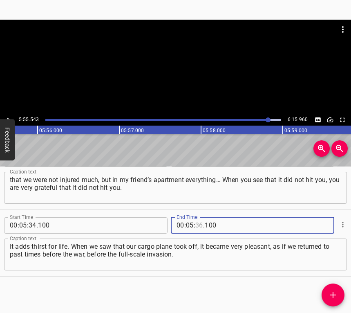
click at [197, 226] on input "number" at bounding box center [199, 225] width 8 height 16
type input "55"
type input "543"
click at [337, 292] on icon "Add Cue" at bounding box center [333, 295] width 10 height 10
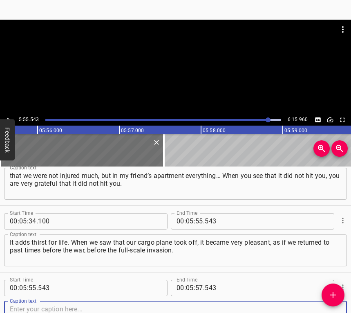
scroll to position [1491, 0]
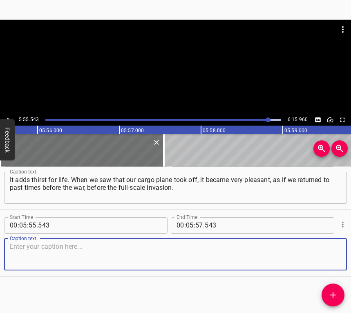
click at [324, 253] on textarea at bounding box center [176, 253] width 332 height 23
click at [31, 256] on textarea at bounding box center [176, 253] width 332 height 23
paste textarea "We wanted it to be like that further. That there would be no shelling, that we …"
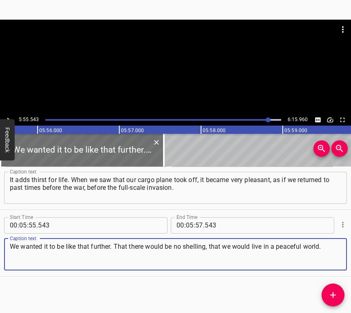
type textarea "We wanted it to be like that further. That there would be no shelling, that we …"
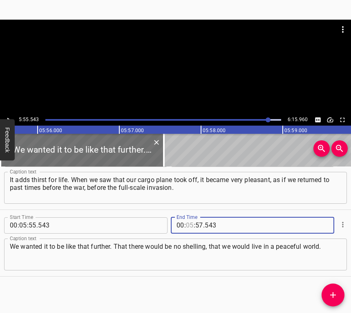
click at [187, 225] on input "number" at bounding box center [190, 225] width 8 height 16
type input "06"
type input "05"
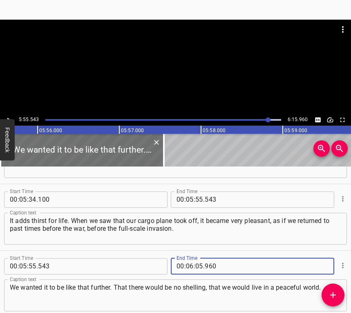
type input "960"
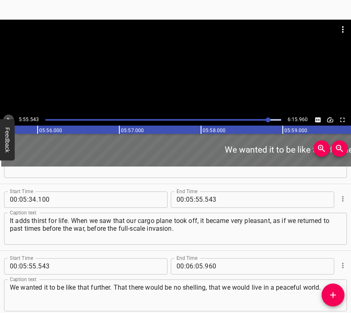
click at [9, 116] on icon "Play/Pause" at bounding box center [8, 119] width 7 height 7
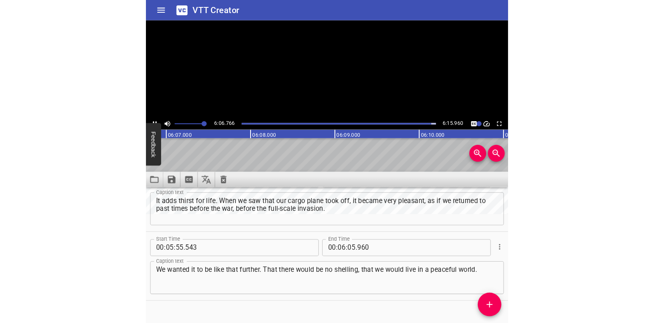
scroll to position [1350, 0]
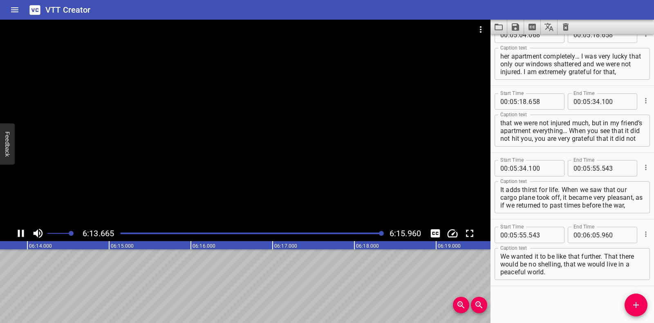
click at [515, 26] on icon "Save captions to file" at bounding box center [515, 26] width 7 height 7
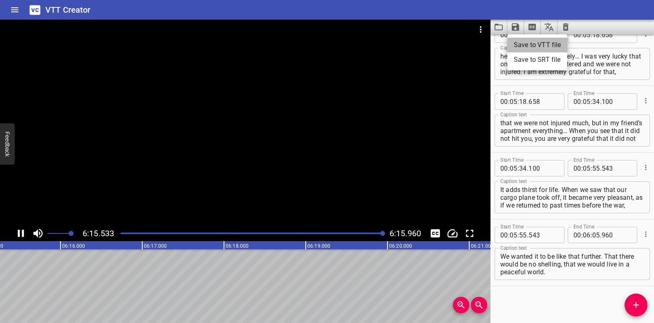
click at [523, 43] on li "Save to VTT file" at bounding box center [537, 45] width 60 height 15
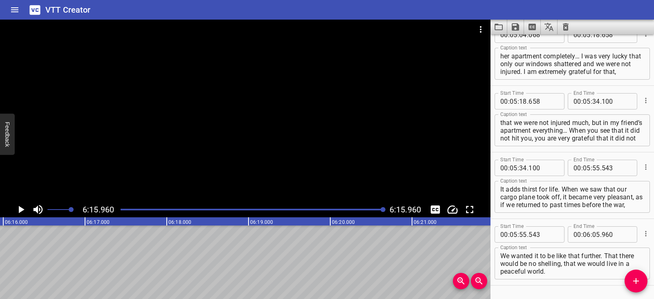
scroll to position [1373, 0]
